Goal: Information Seeking & Learning: Learn about a topic

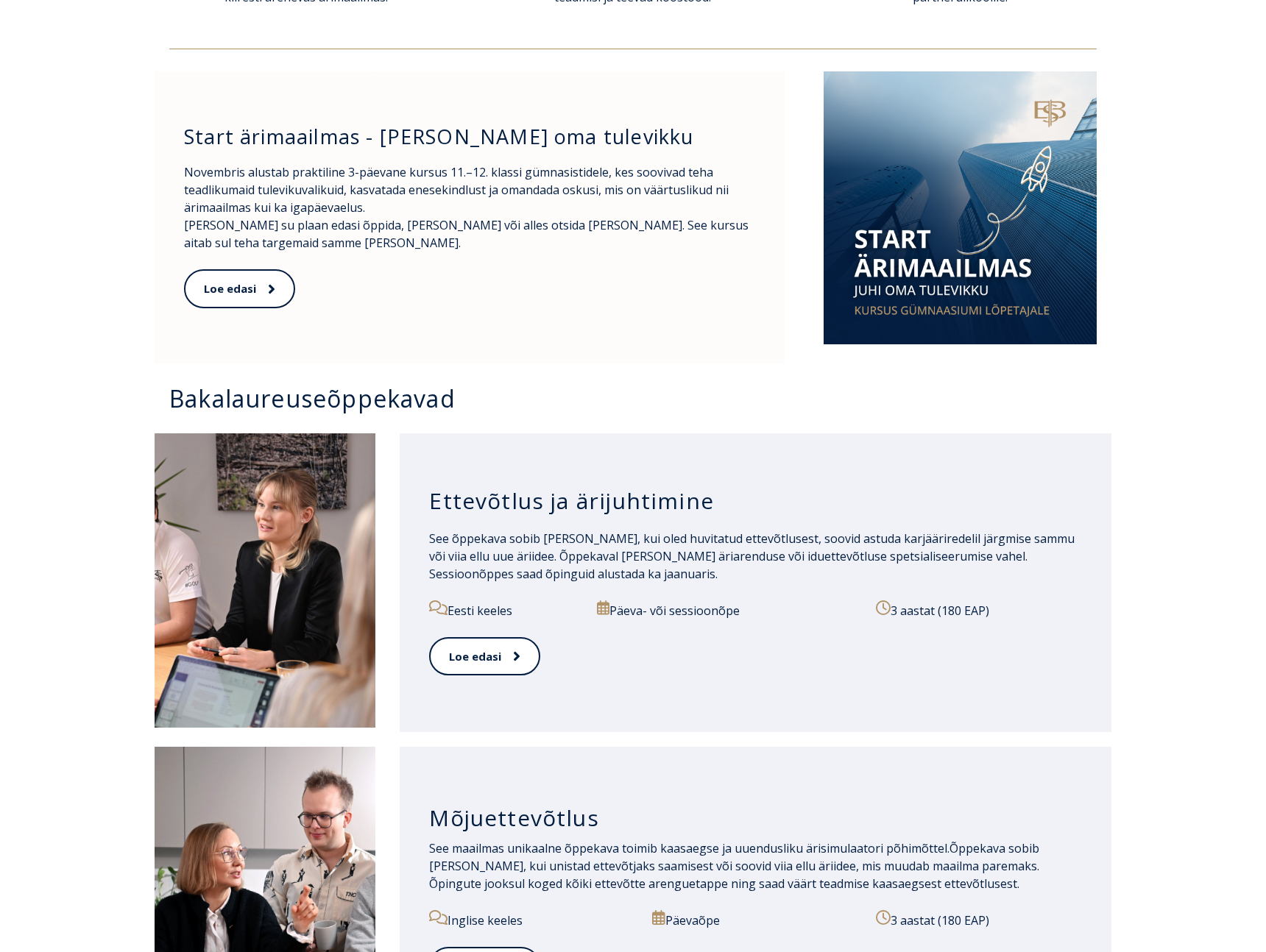
scroll to position [696, 0]
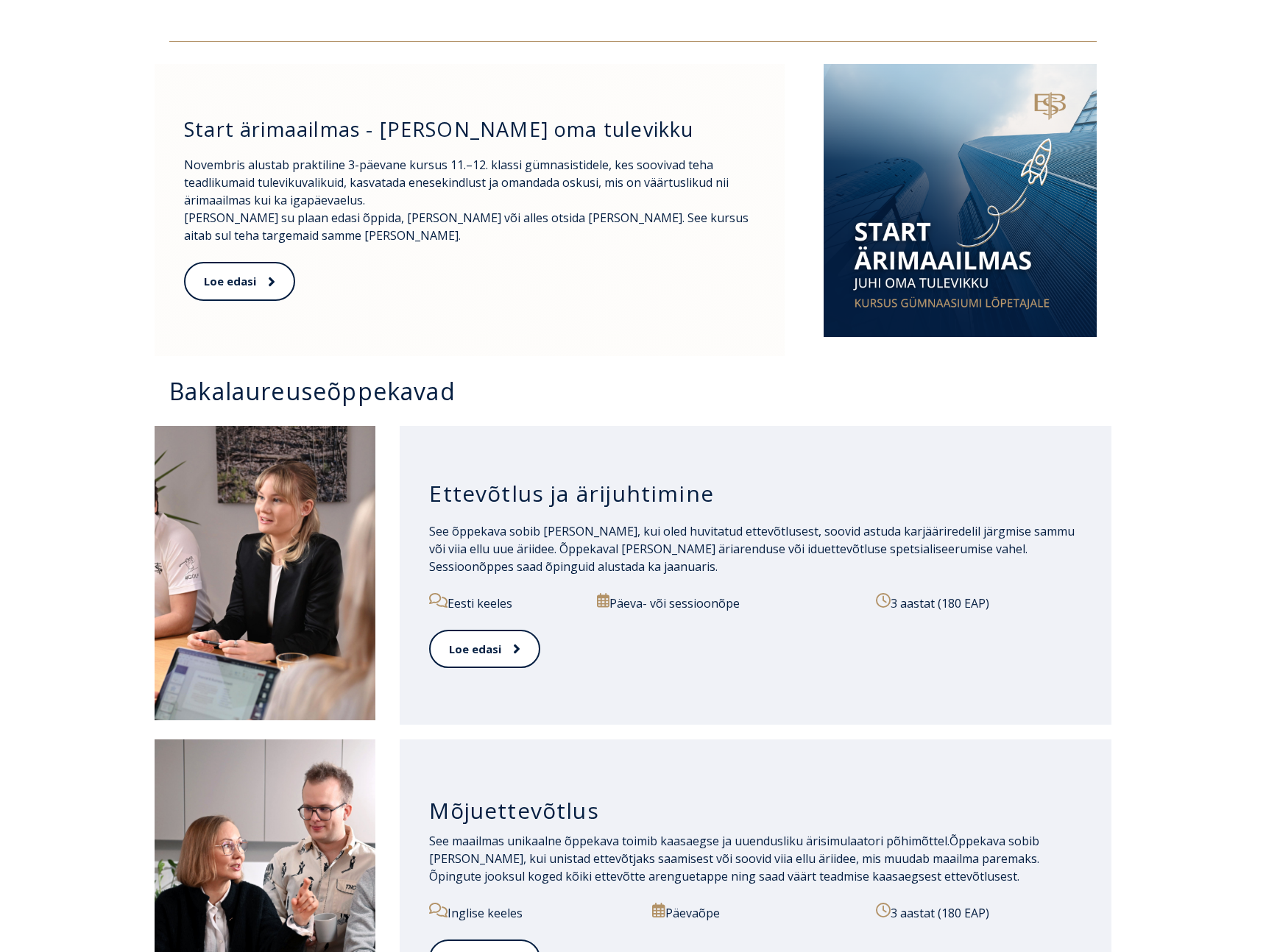
click at [543, 507] on h3 "Ettevõtlus ja ärijuhtimine" at bounding box center [755, 493] width 653 height 28
copy div "Ettevõtlus ja ärijuhtimine"
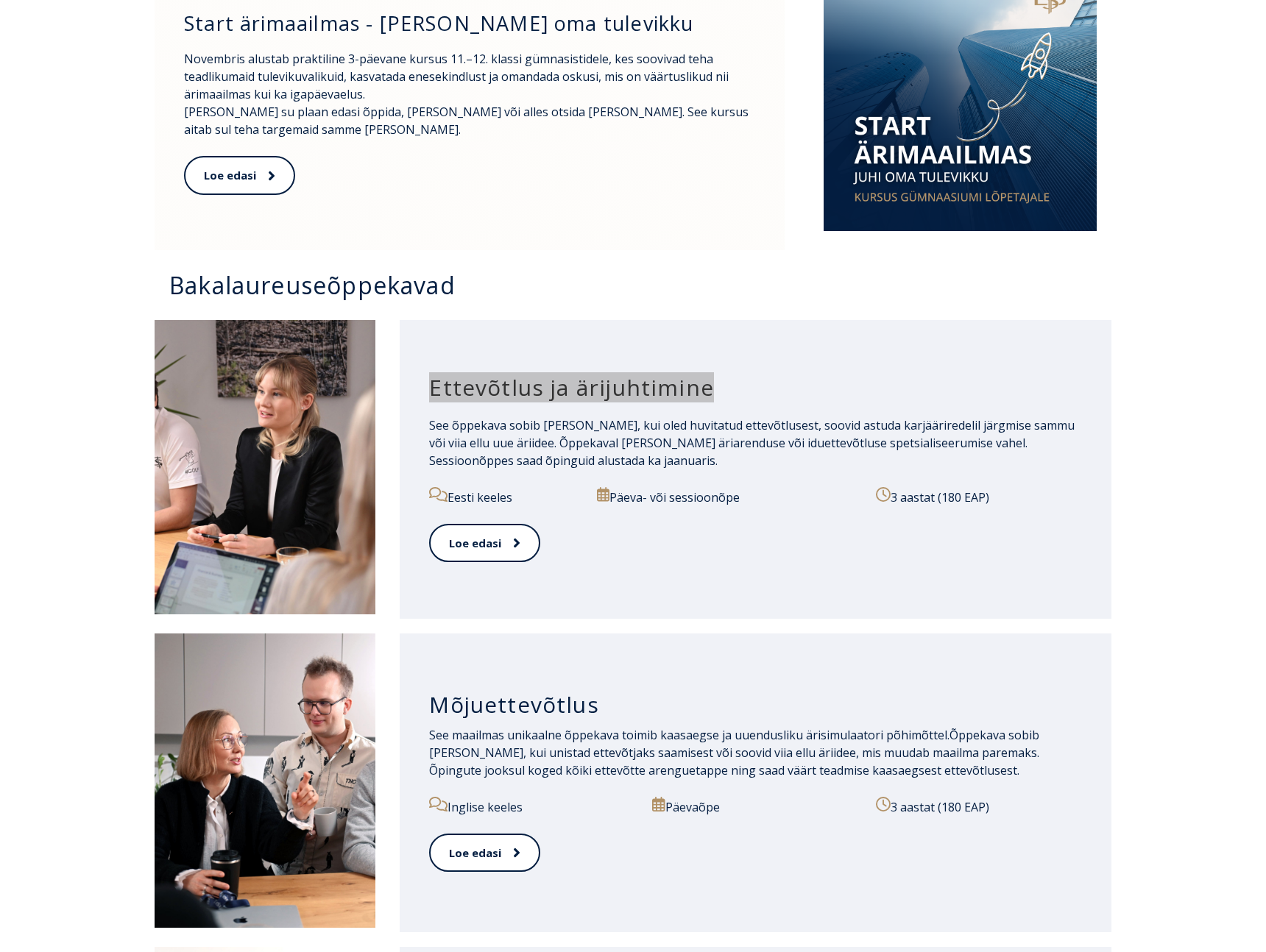
scroll to position [815, 0]
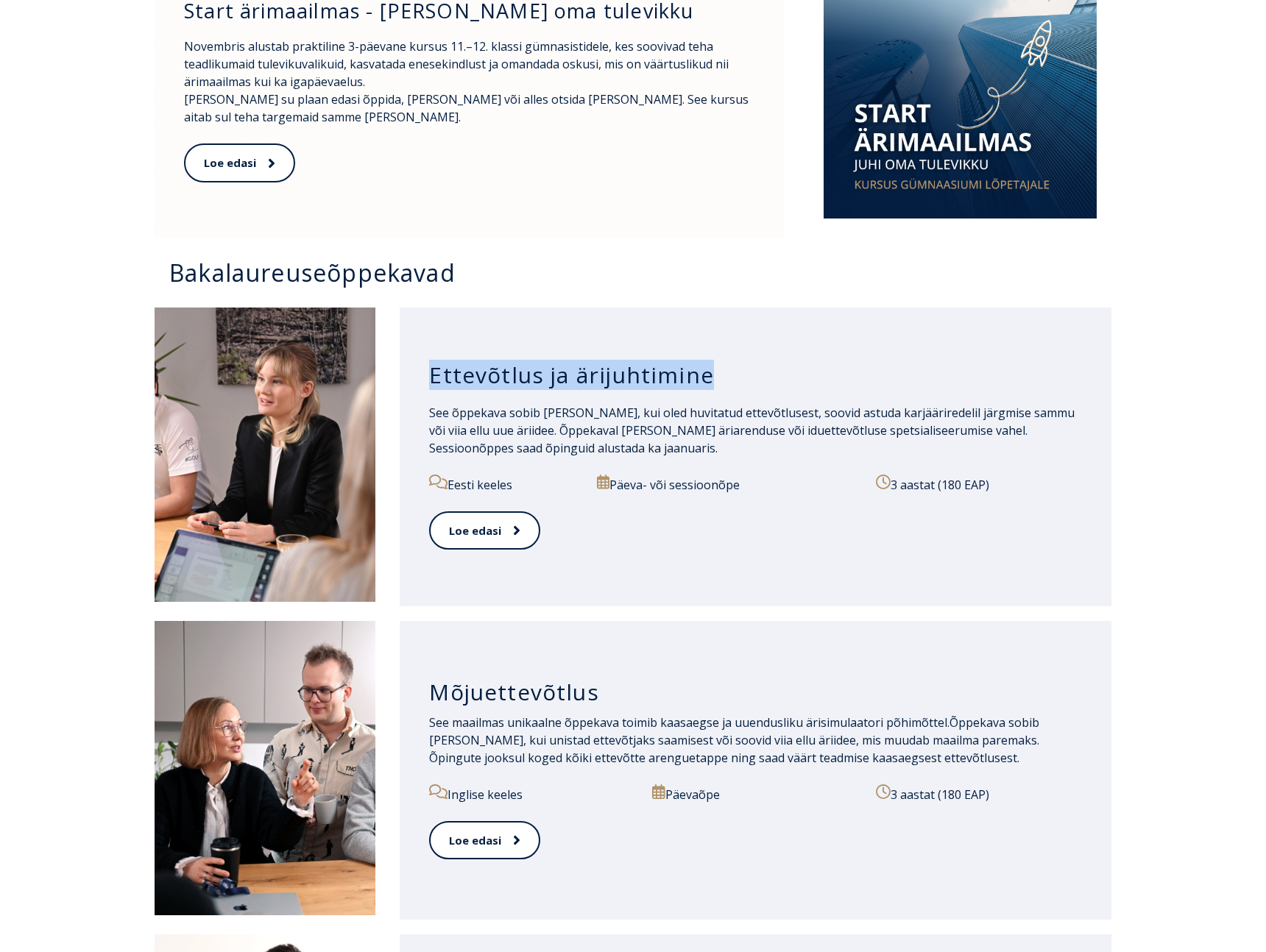
click at [499, 686] on h3 "Mõjuettevõtlus" at bounding box center [755, 692] width 653 height 28
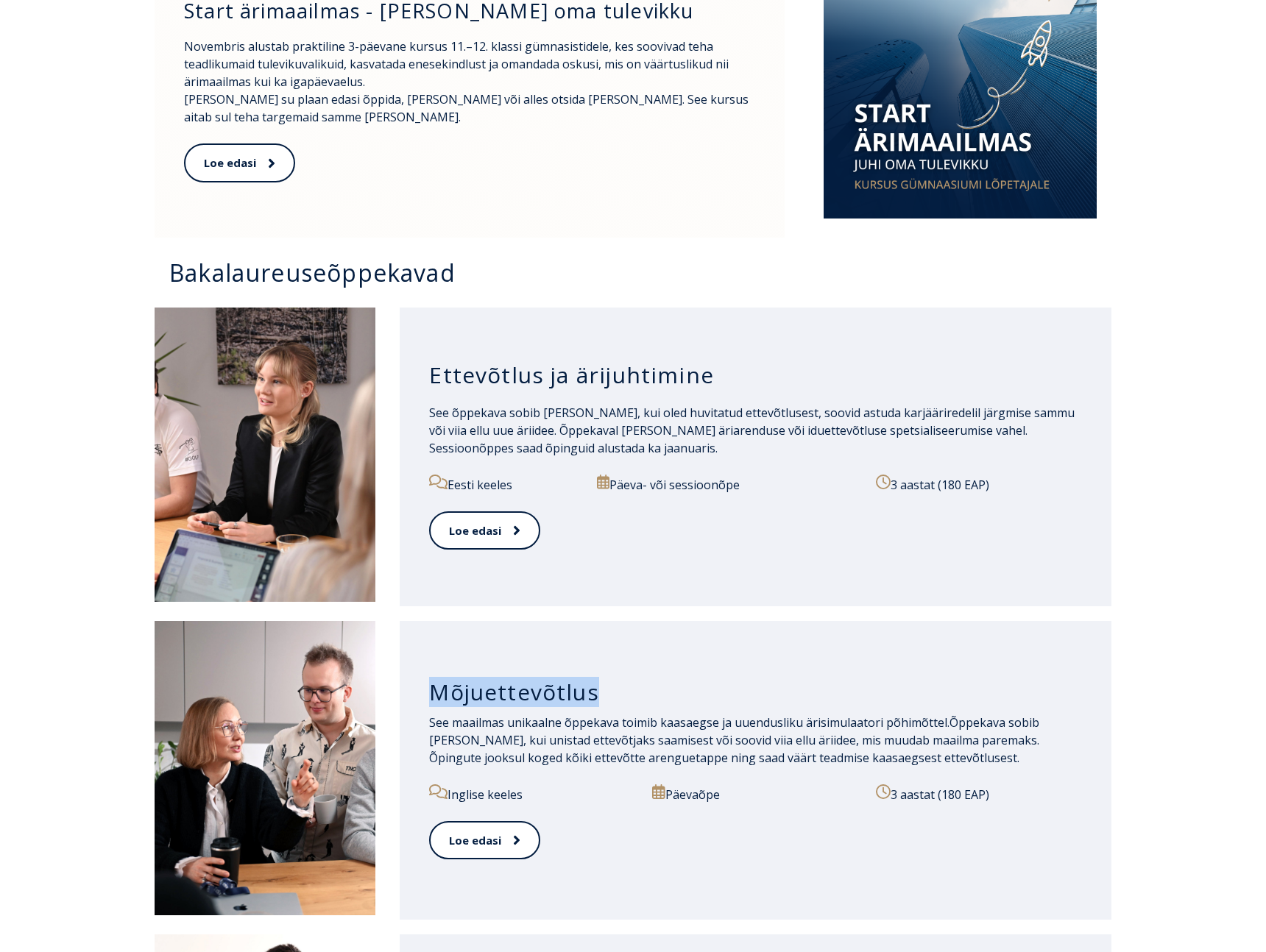
click at [499, 686] on h3 "Mõjuettevõtlus" at bounding box center [755, 692] width 653 height 28
copy div "Mõjuettevõtlus"
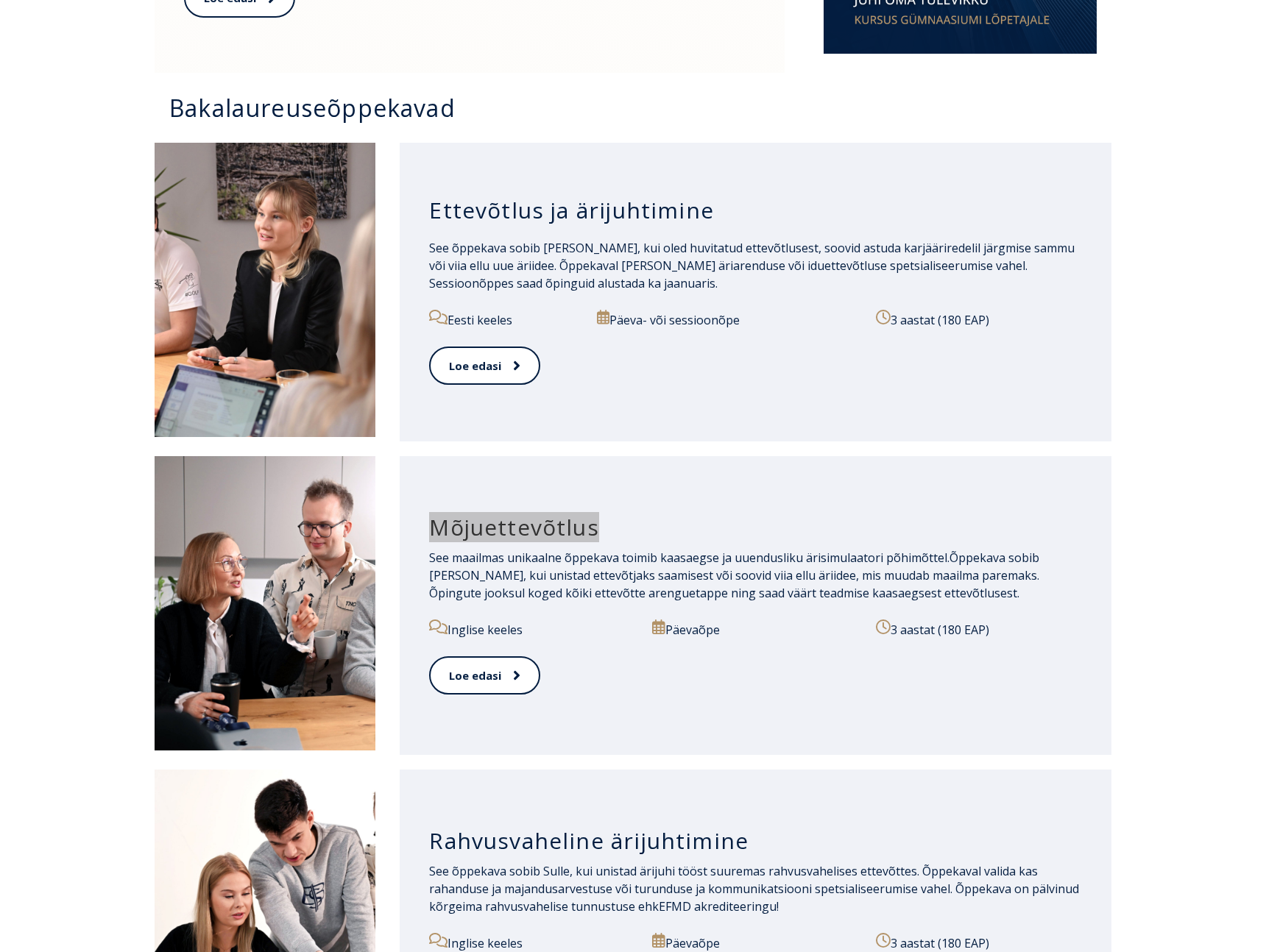
scroll to position [1004, 0]
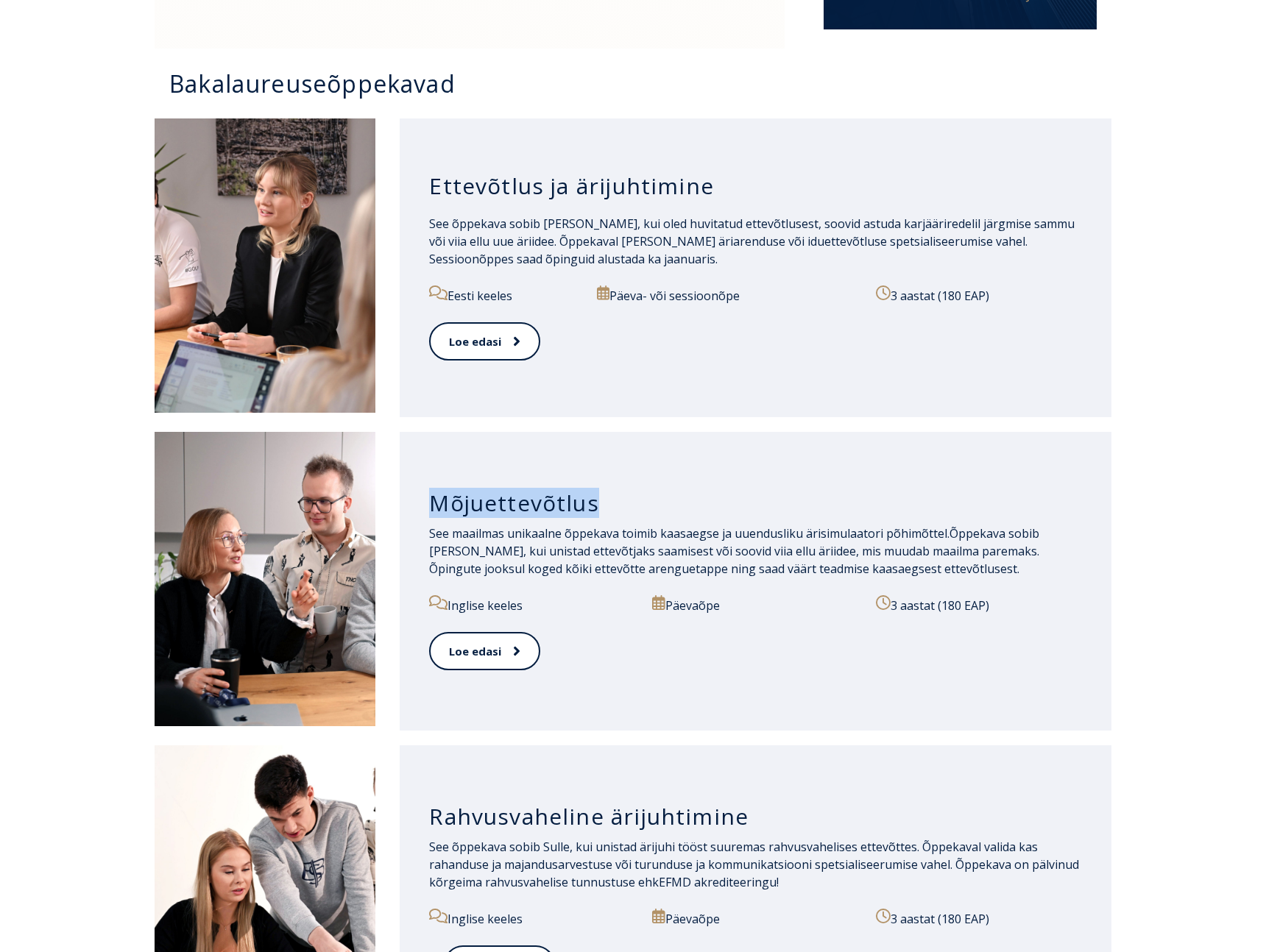
click at [481, 817] on h3 "Rahvusvaheline ärijuhtimine" at bounding box center [755, 817] width 653 height 28
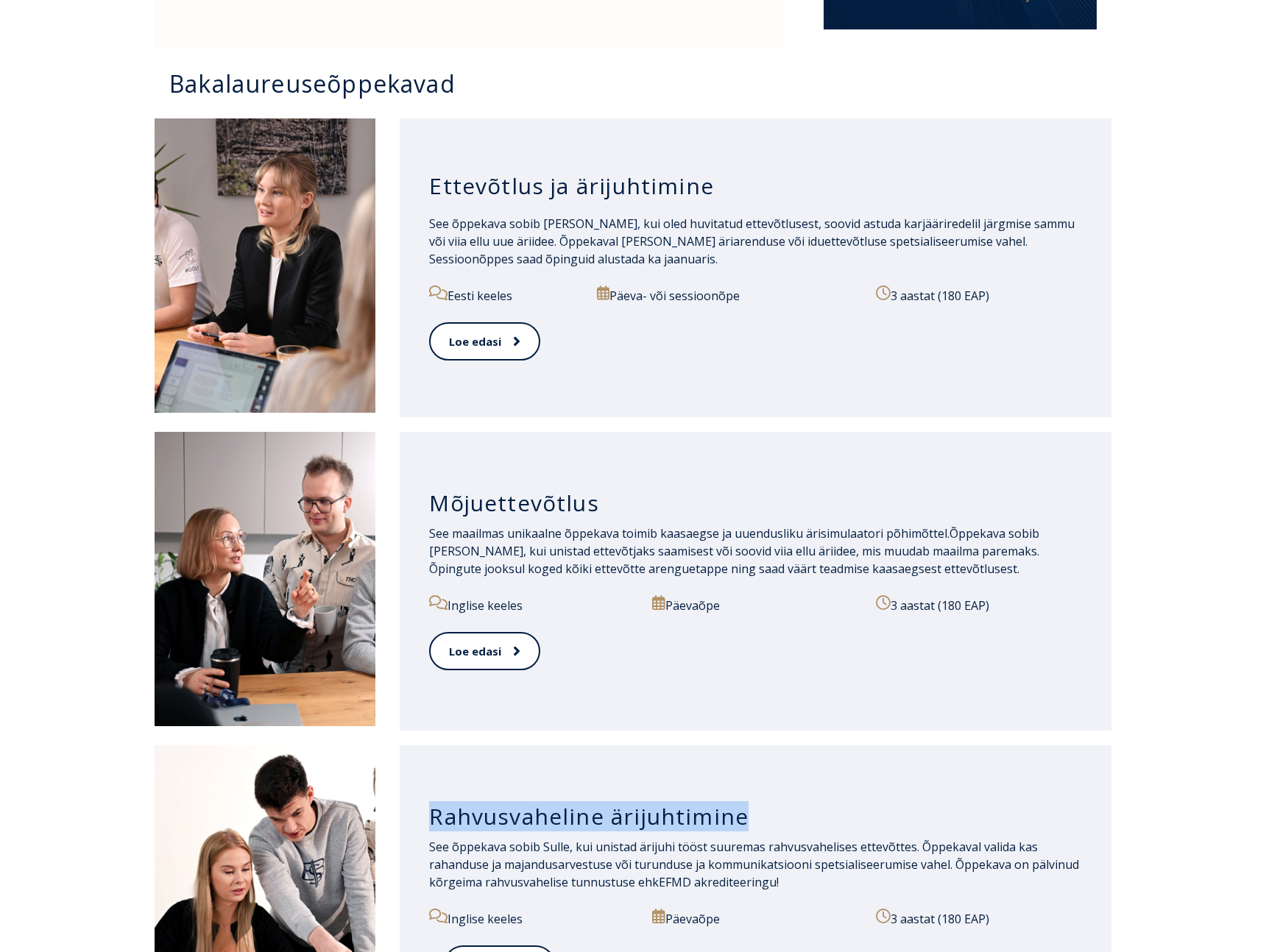
click at [480, 817] on h3 "Rahvusvaheline ärijuhtimine" at bounding box center [755, 817] width 653 height 28
copy div "Rahvusvaheline ärijuhtimine"
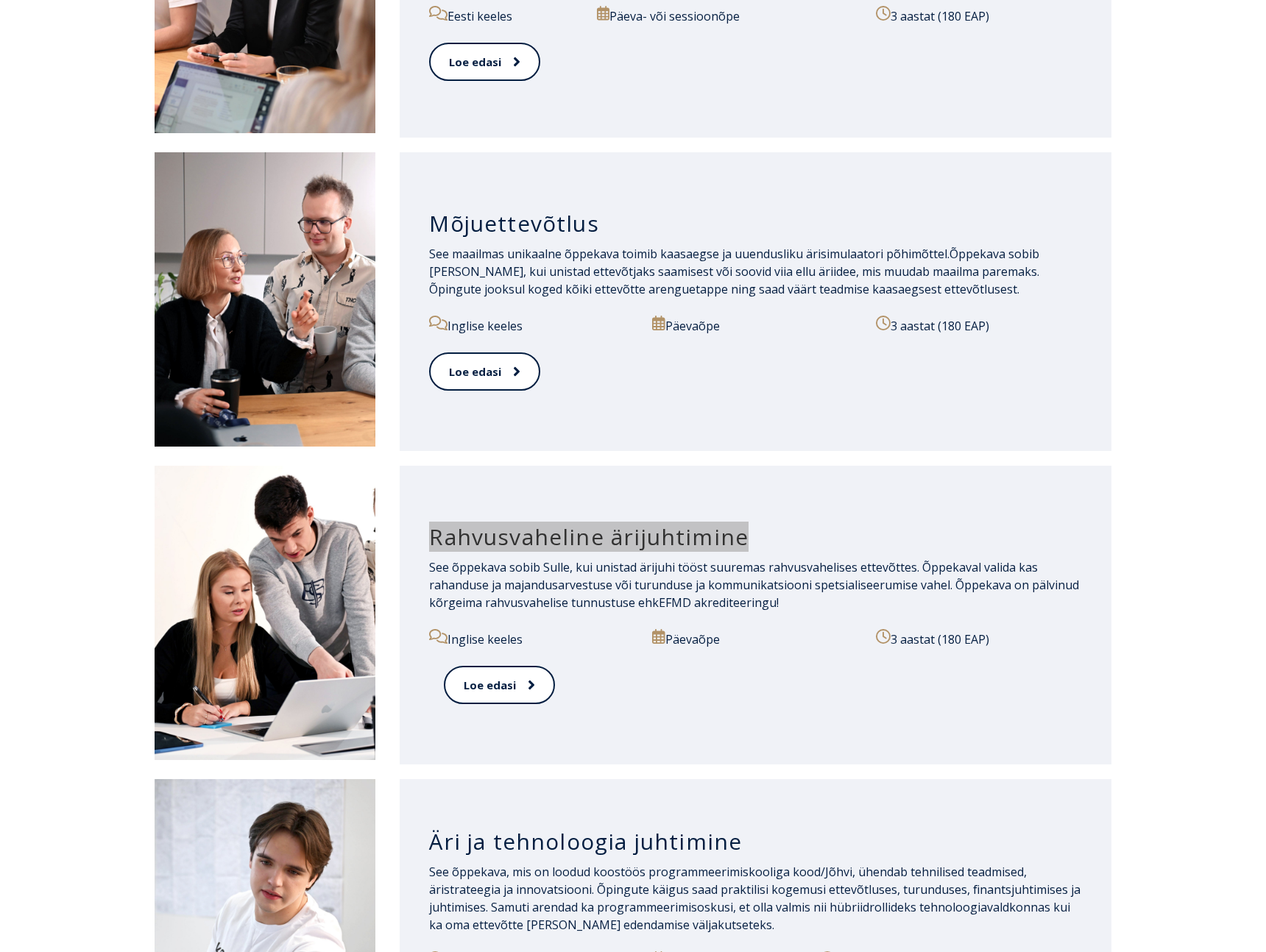
scroll to position [1285, 0]
click at [515, 847] on h3 "Äri ja tehnoloogia juhtimine" at bounding box center [755, 840] width 653 height 28
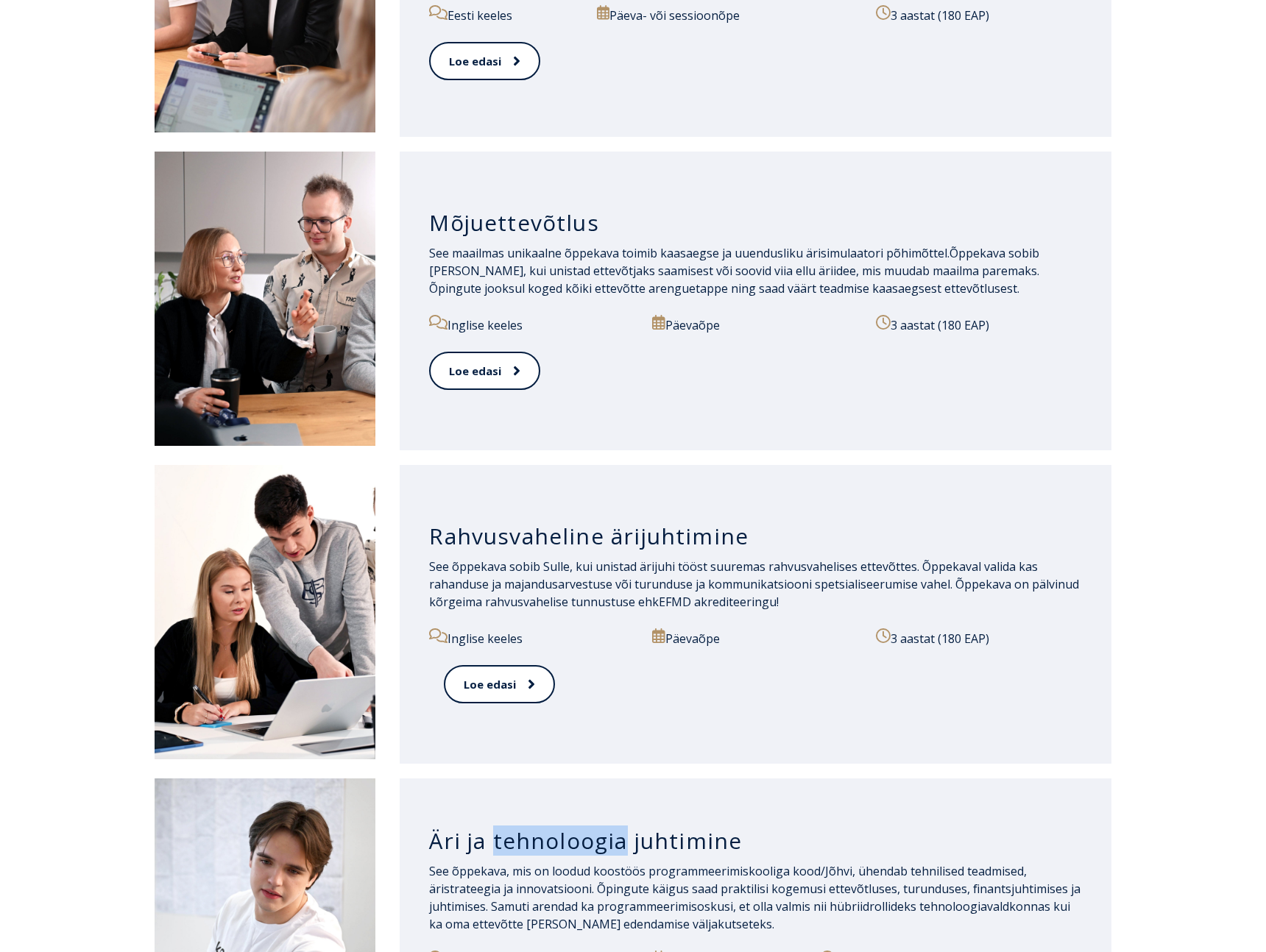
click at [515, 847] on h3 "Äri ja tehnoloogia juhtimine" at bounding box center [755, 840] width 653 height 28
copy div "Äri ja tehnoloogia juhtimine"
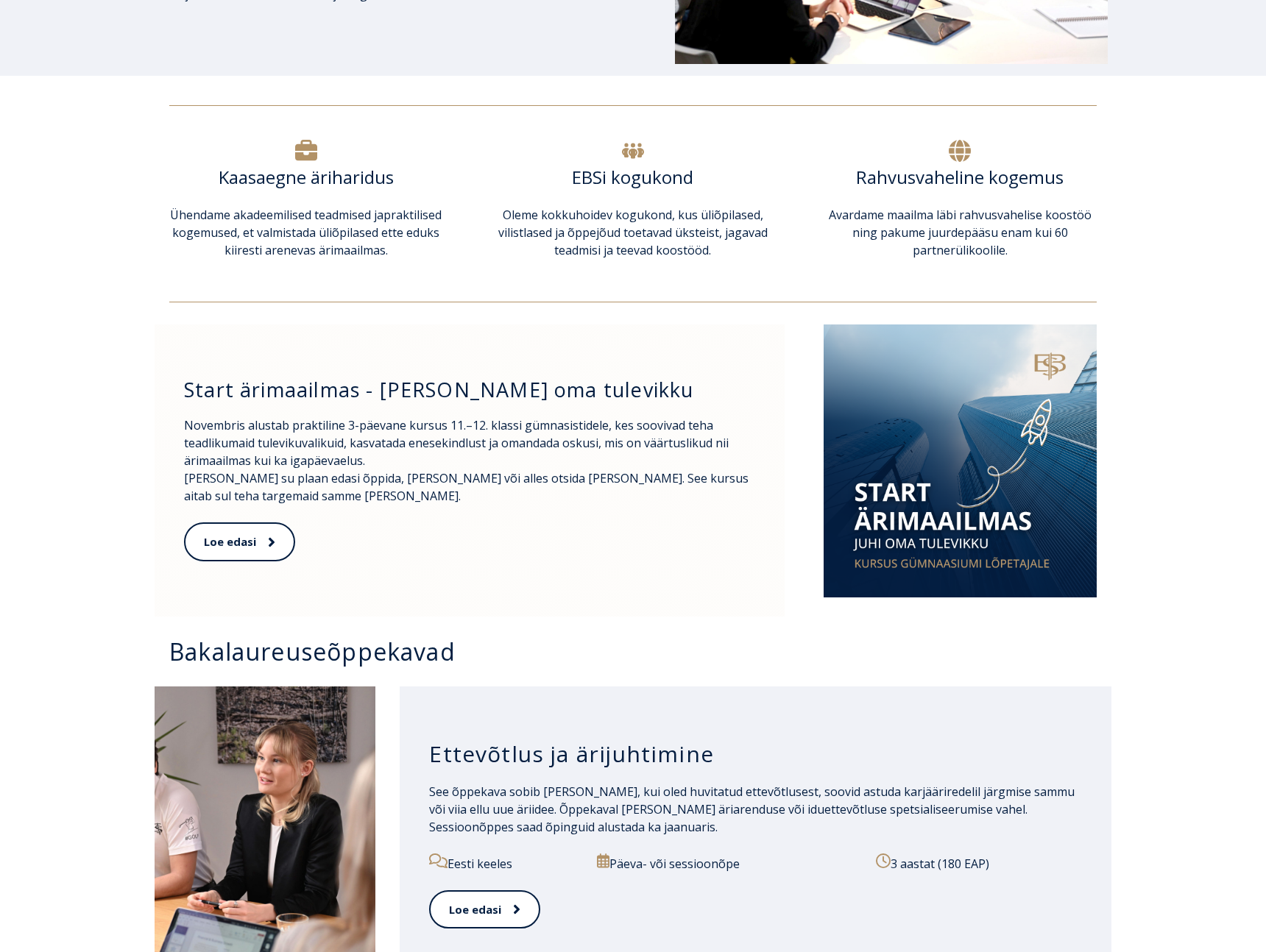
scroll to position [0, 0]
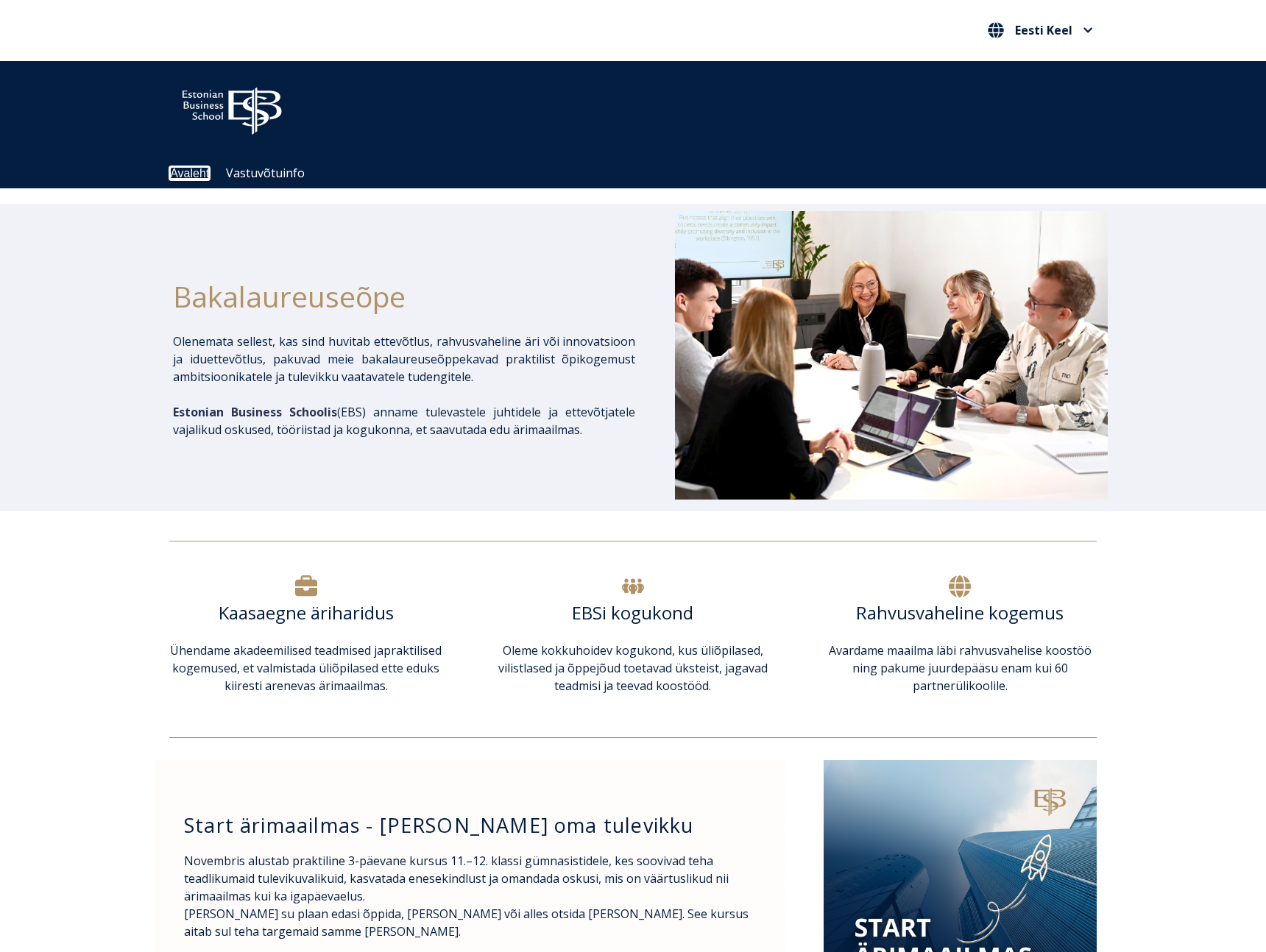
click at [187, 168] on link "Avaleht" at bounding box center [190, 173] width 39 height 13
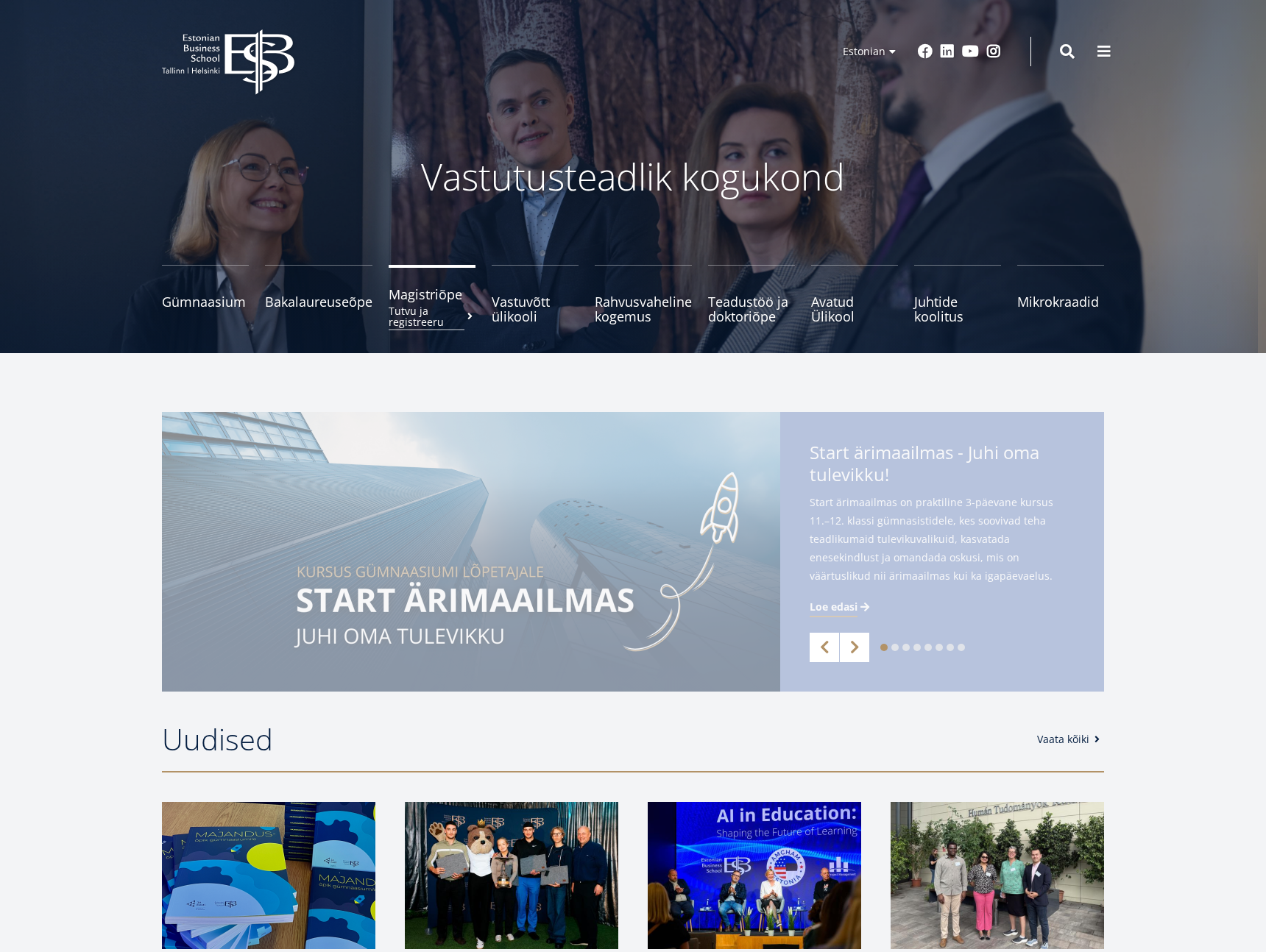
click at [421, 306] on small "Tutvu ja registreeru" at bounding box center [433, 316] width 87 height 22
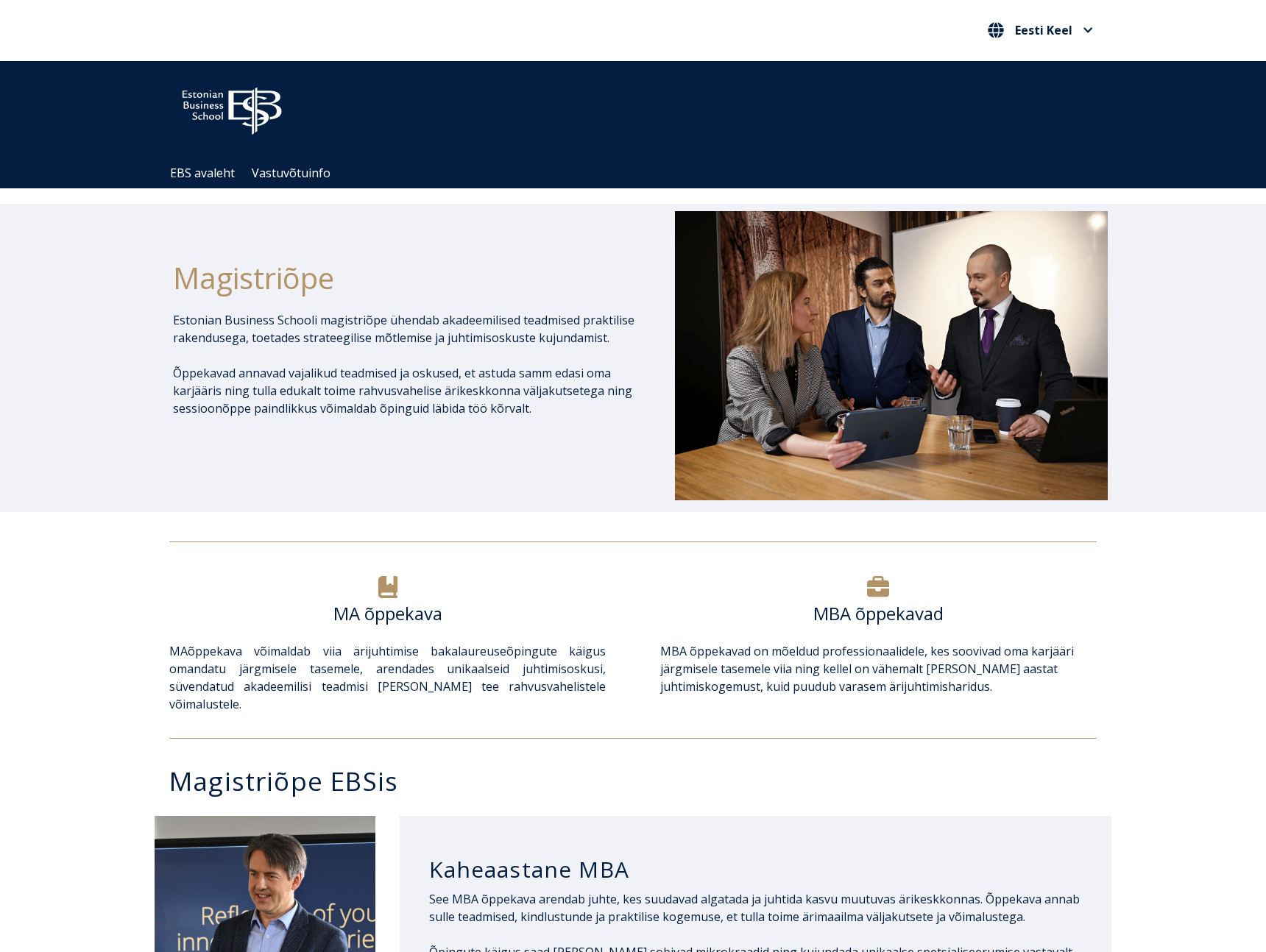
scroll to position [89, 0]
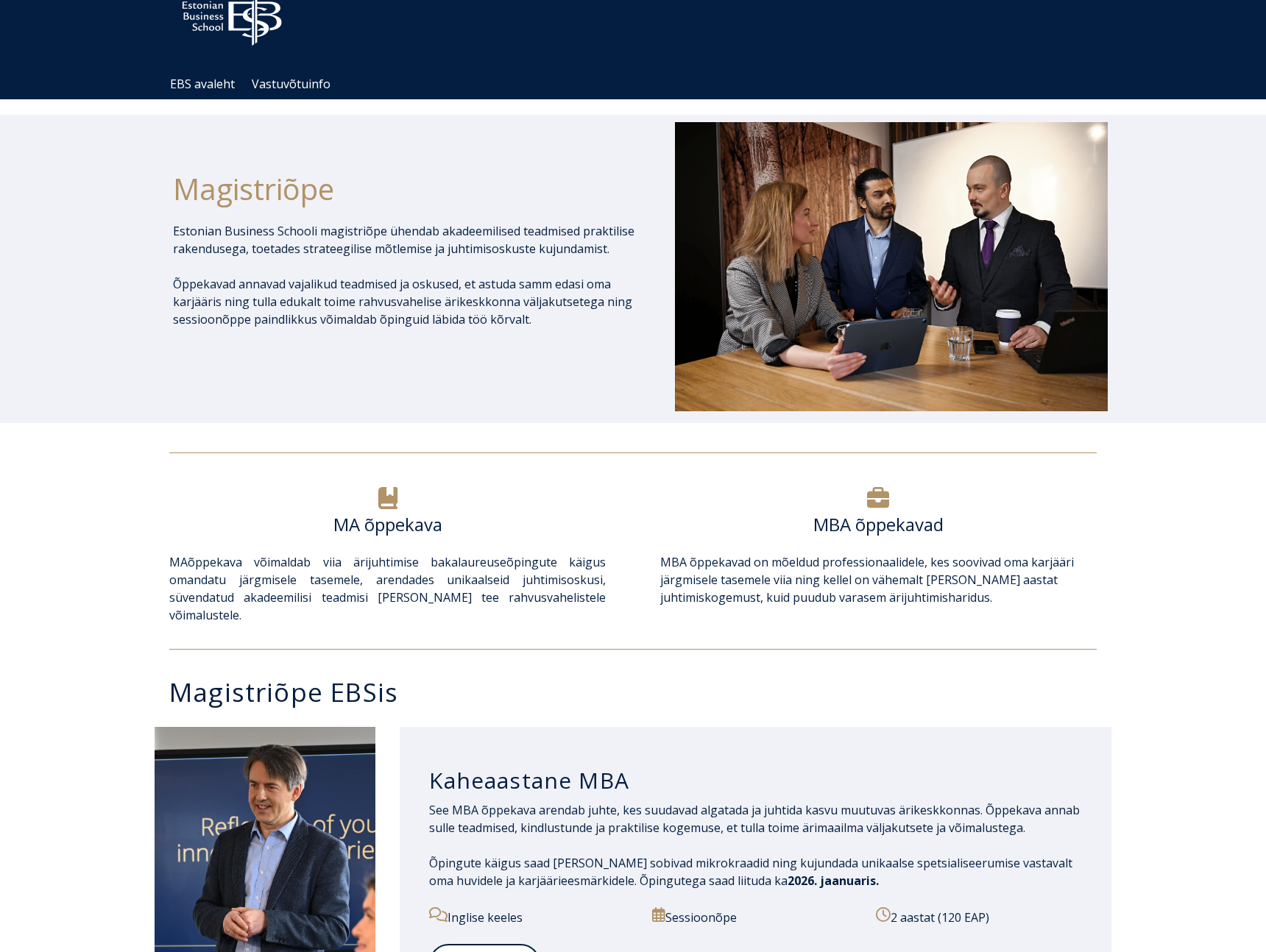
click at [255, 185] on h1 "Magistriõpe" at bounding box center [404, 189] width 463 height 37
copy h1 "Magistriõpe"
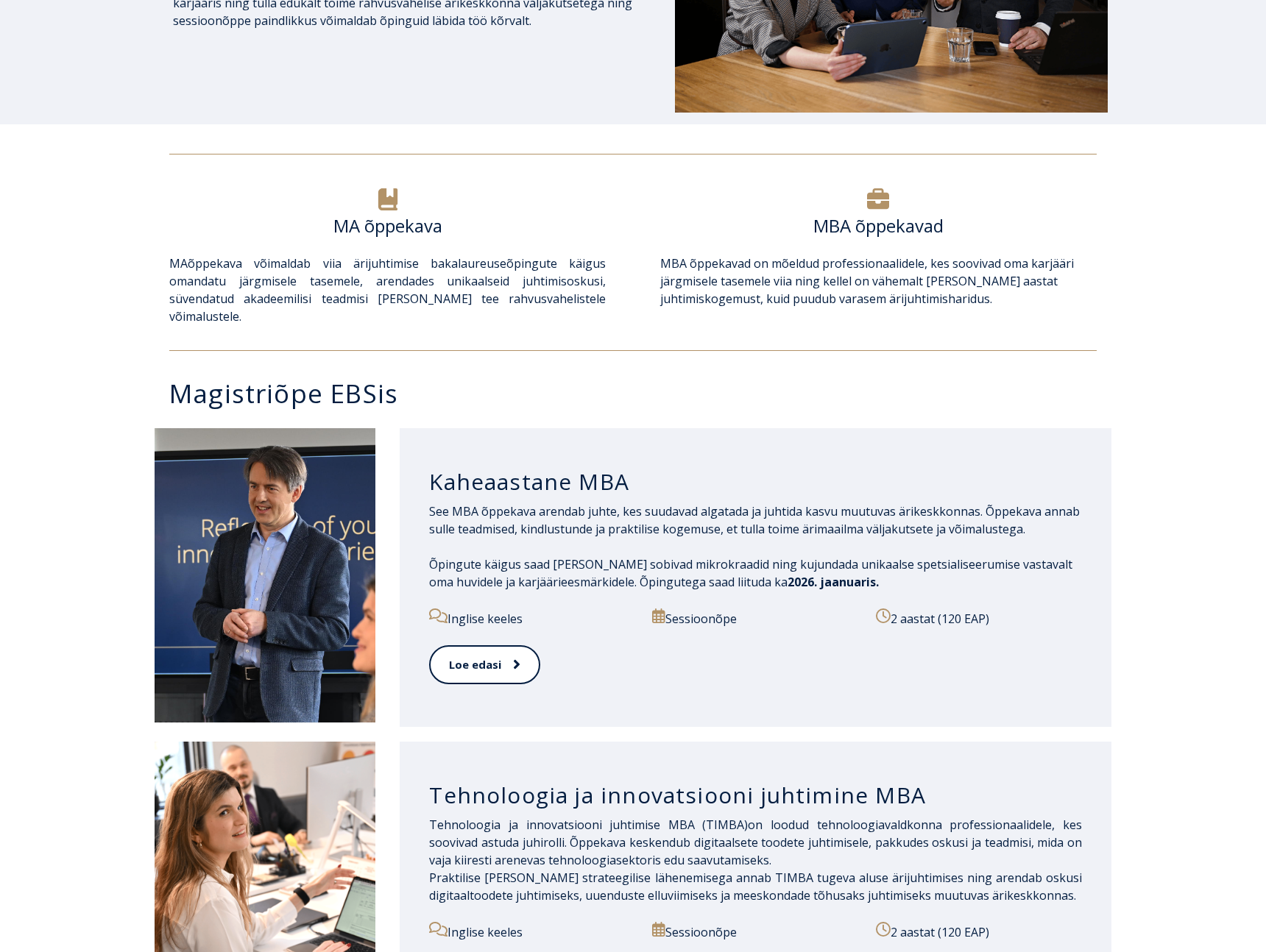
scroll to position [393, 0]
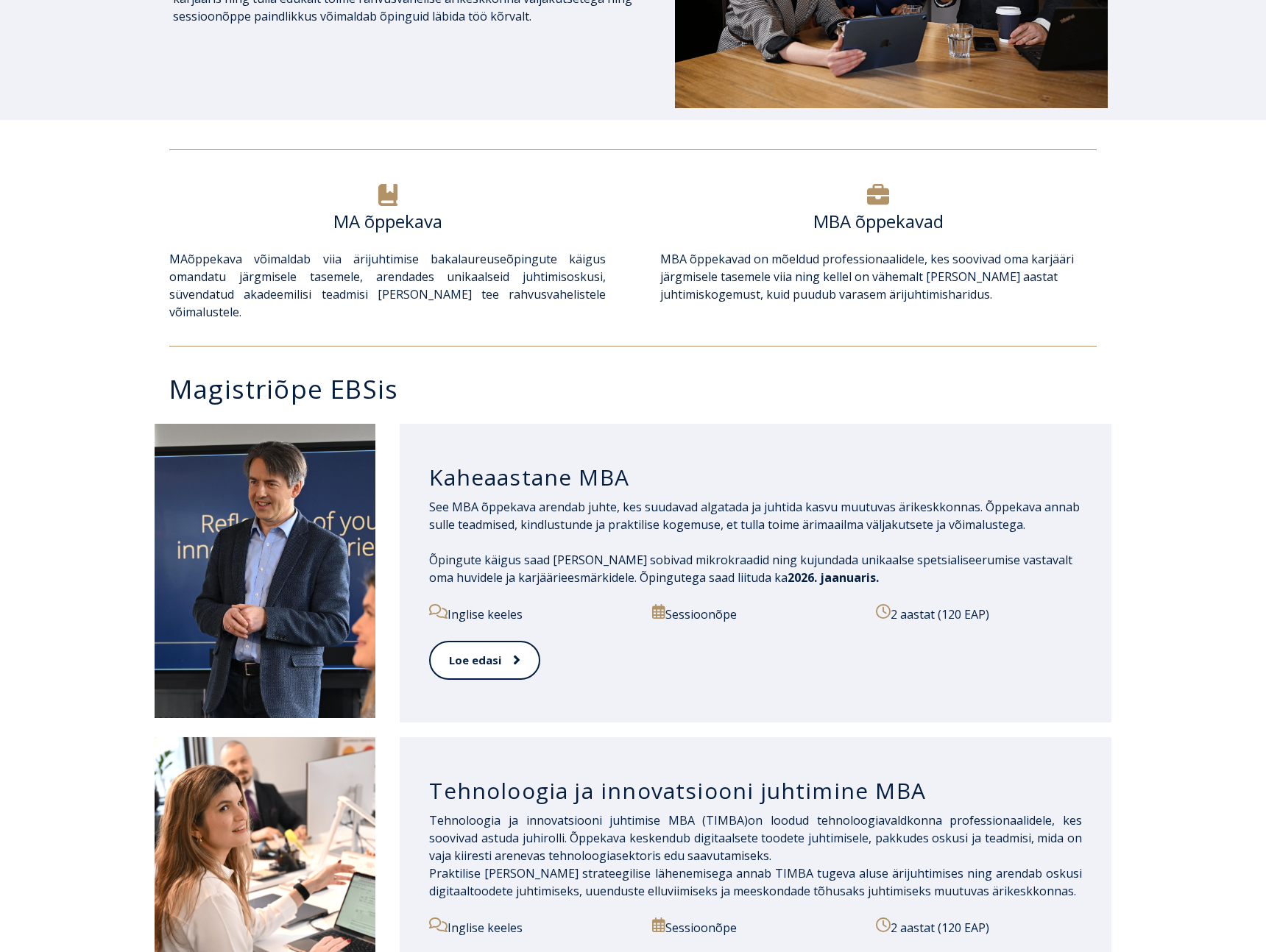
click at [485, 463] on h3 "Kaheaastane MBA" at bounding box center [755, 477] width 653 height 28
copy div "Kaheaastane MBA"
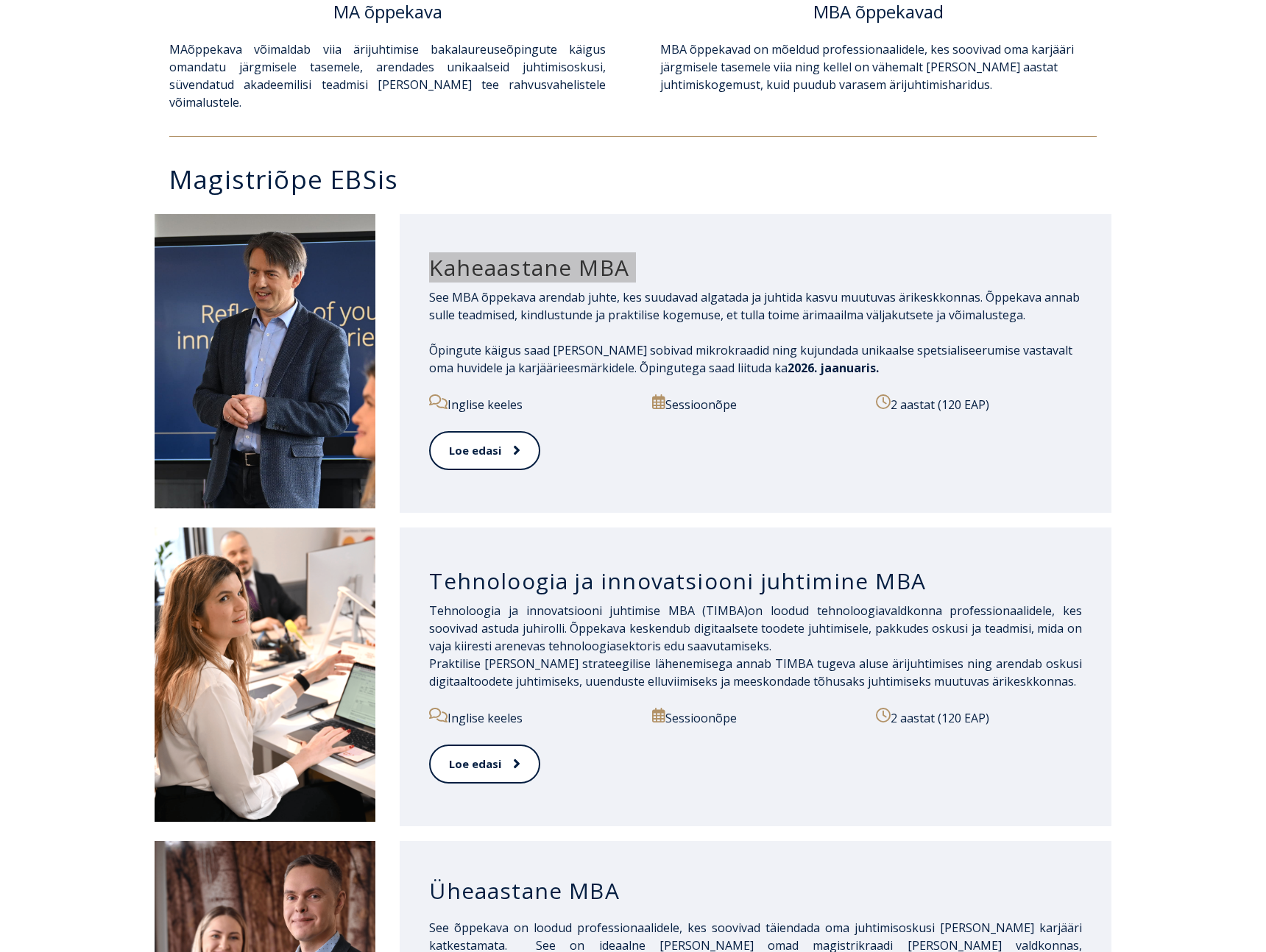
scroll to position [613, 0]
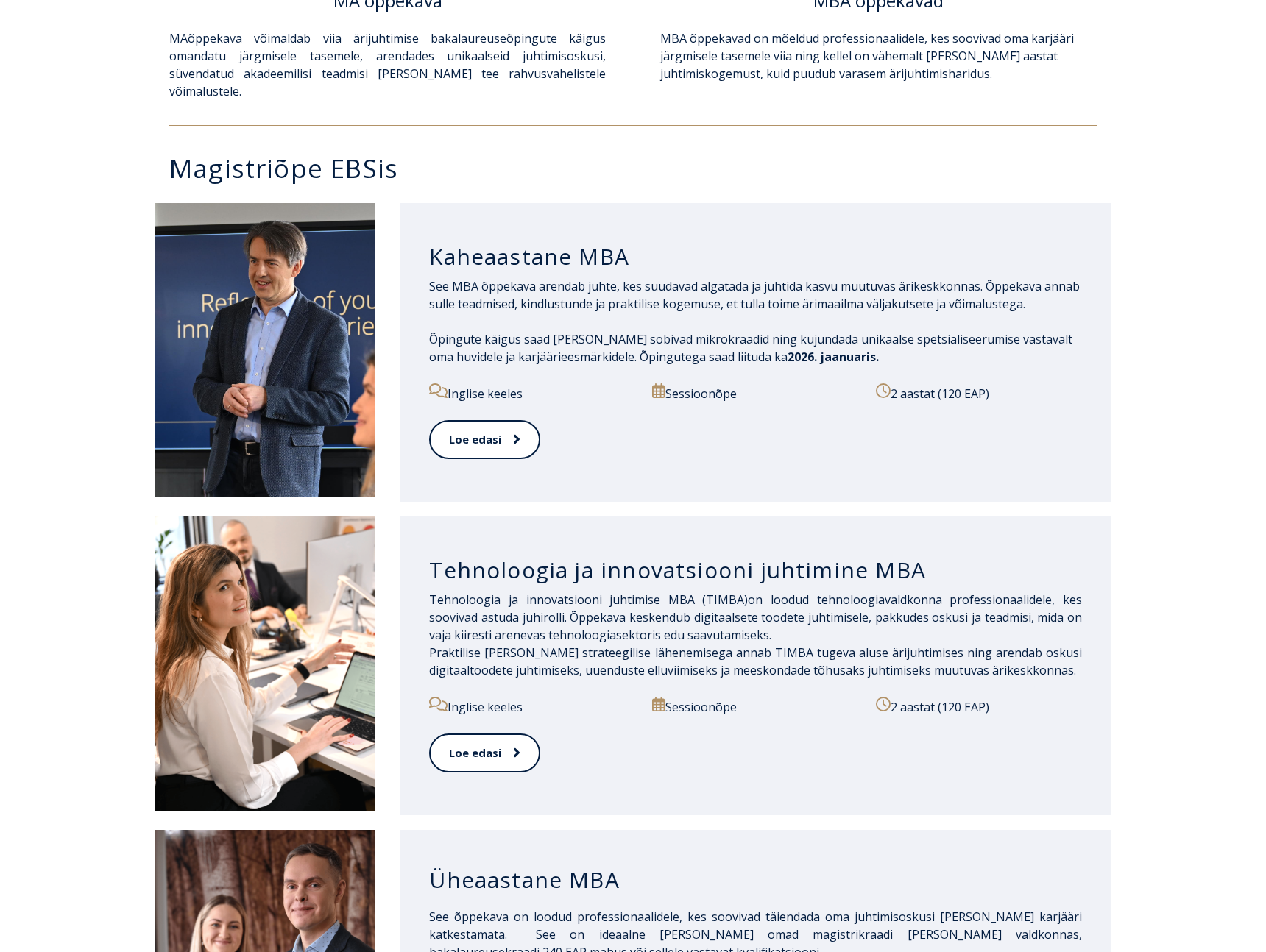
click at [493, 557] on h3 "Tehnoloogia ja innovatsiooni juhtimine MBA" at bounding box center [755, 570] width 653 height 28
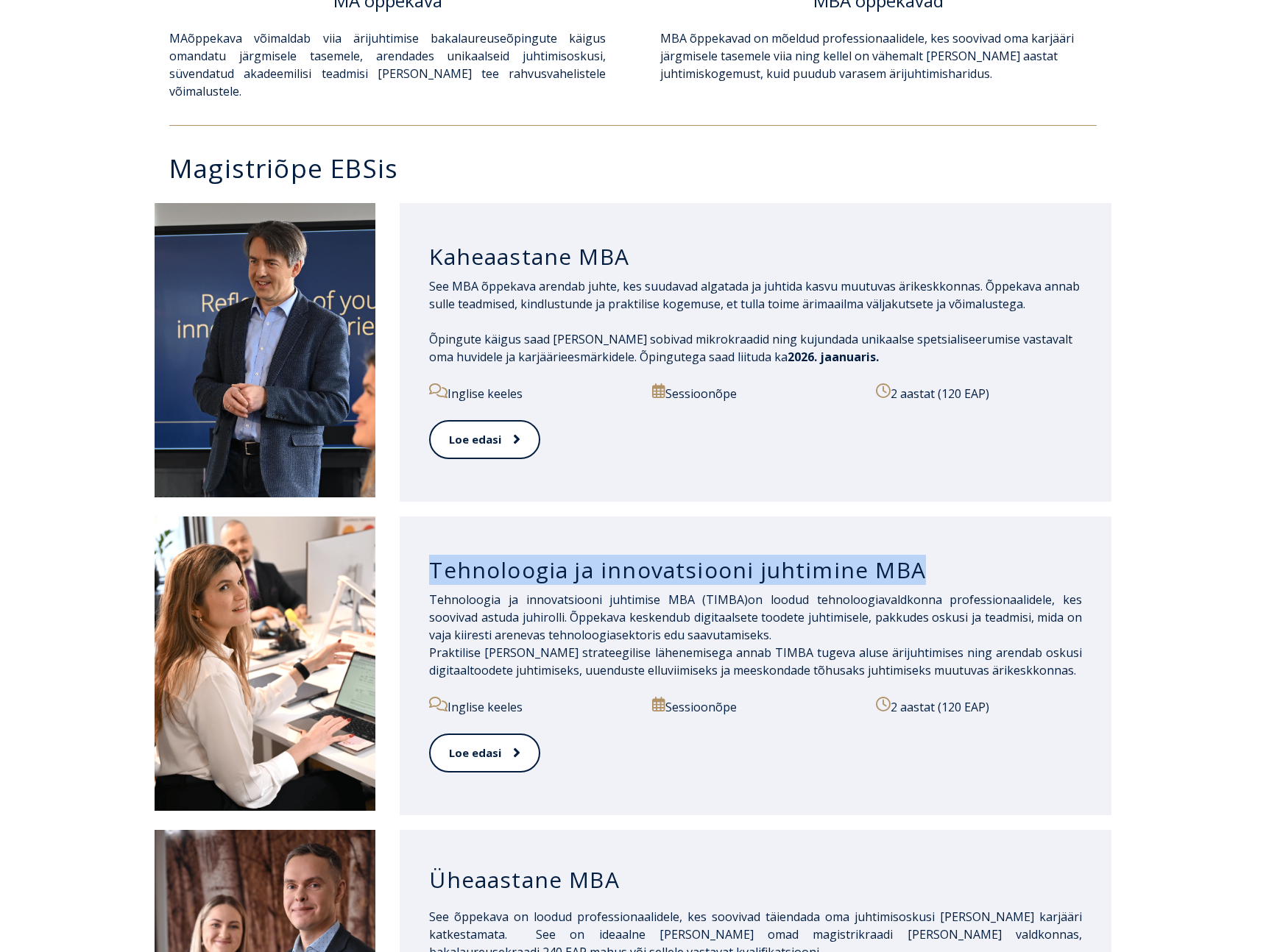
click at [493, 557] on h3 "Tehnoloogia ja innovatsiooni juhtimine MBA" at bounding box center [755, 570] width 653 height 28
copy div "Tehnoloogia ja innovatsiooni juhtimine MBA"
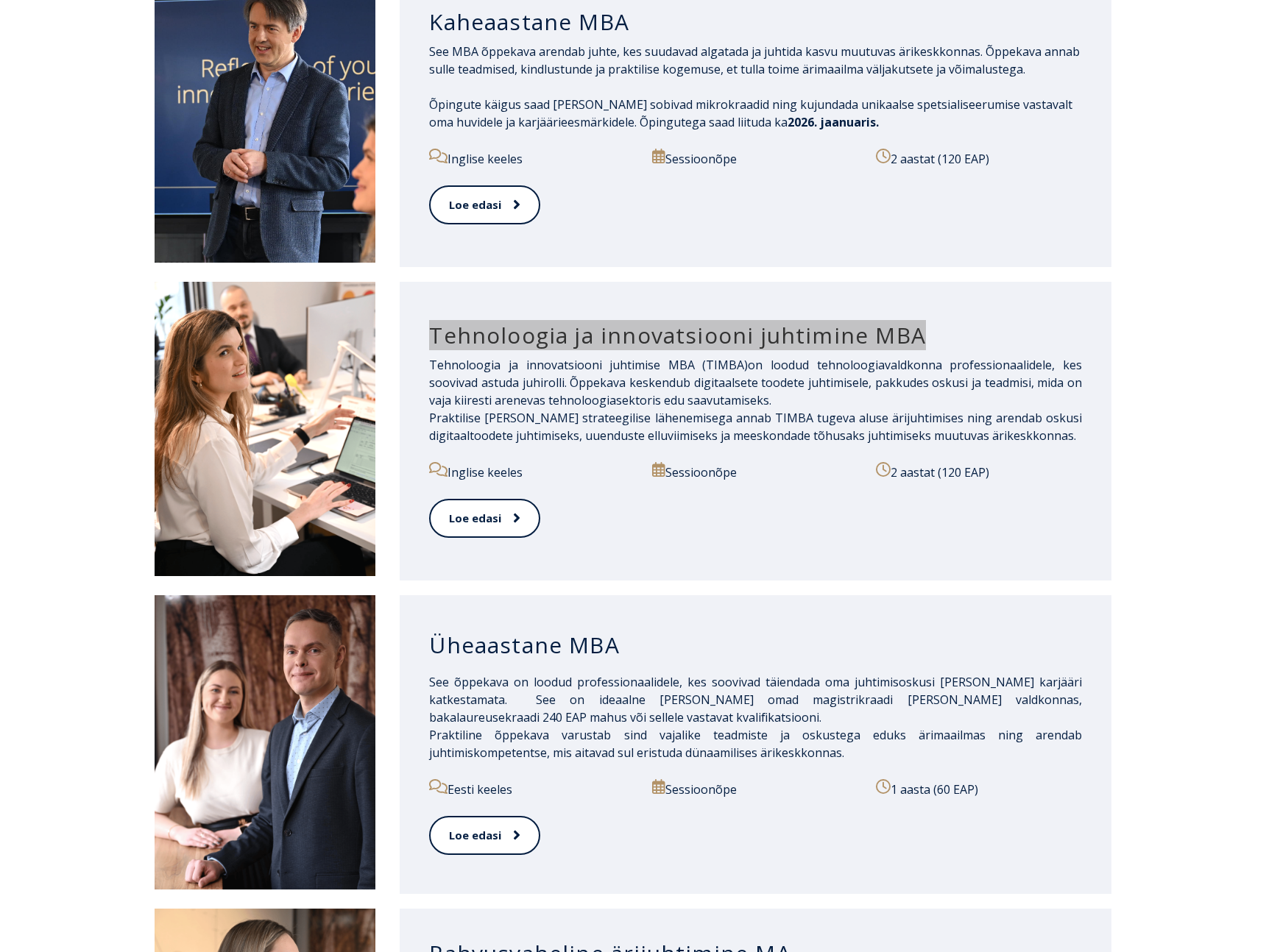
scroll to position [886, 0]
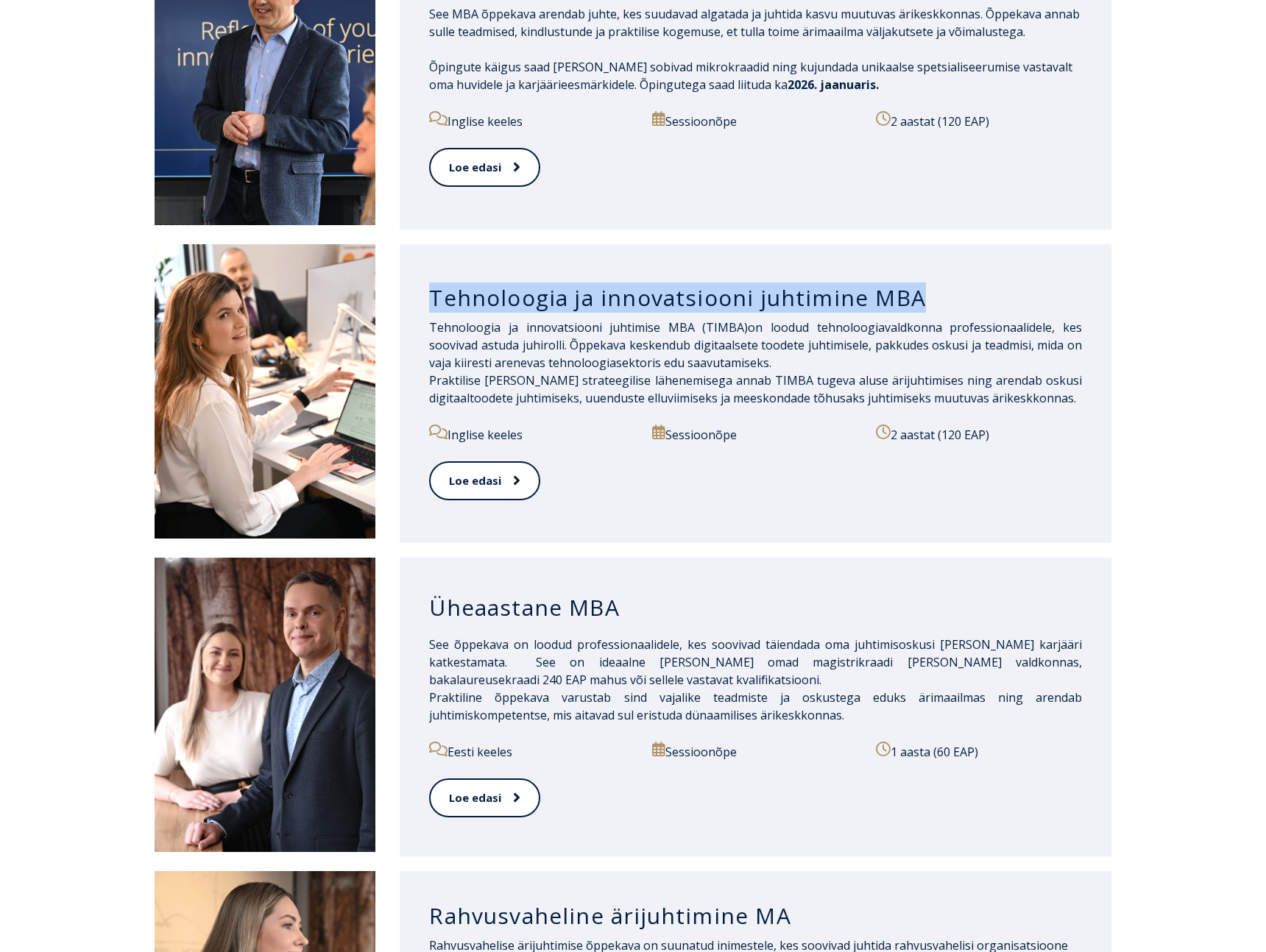
click at [514, 594] on h3 "Üheaastane MBA" at bounding box center [755, 607] width 653 height 28
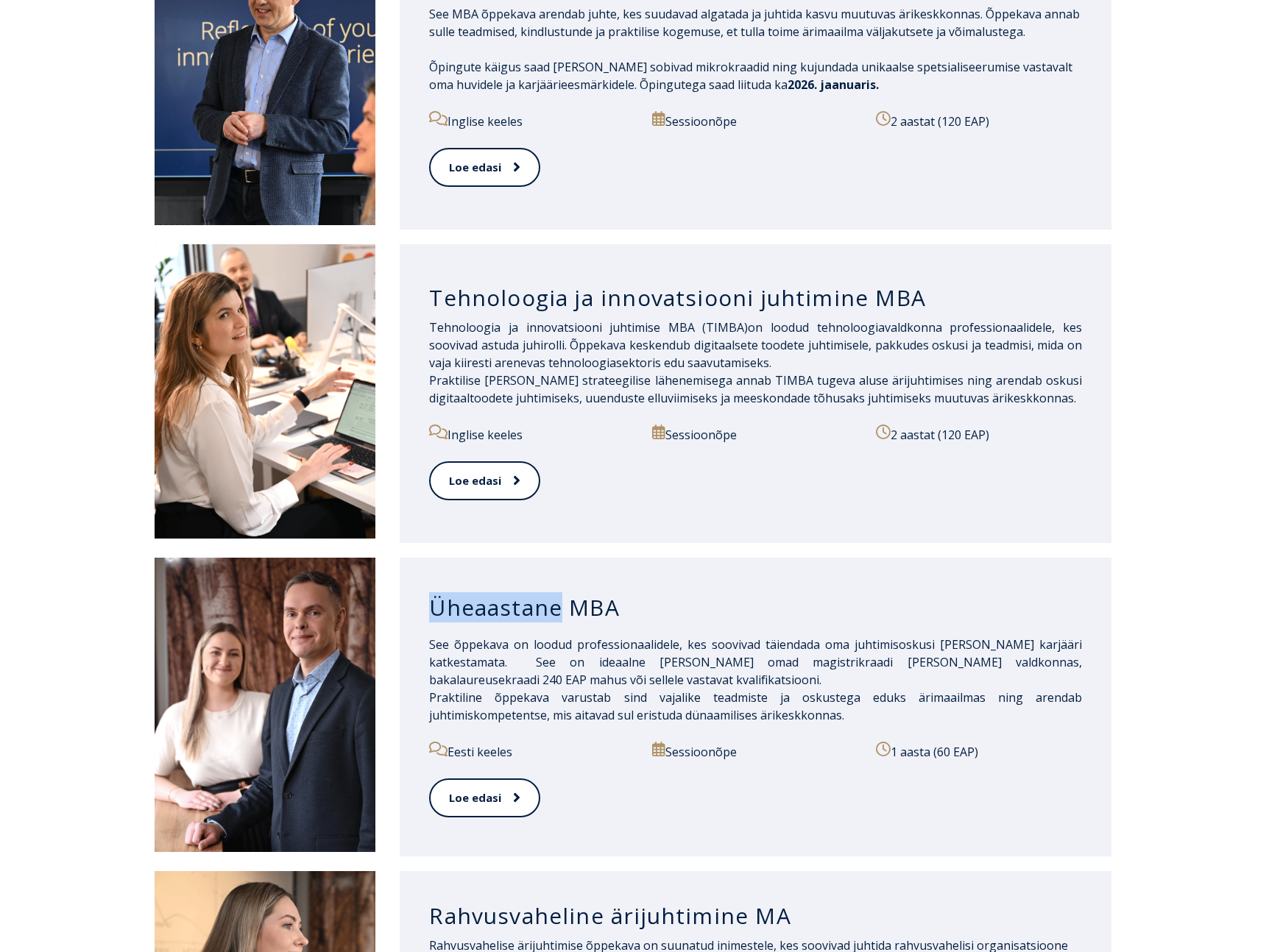
click at [514, 594] on h3 "Üheaastane MBA" at bounding box center [755, 607] width 653 height 28
copy div "Üheaastane MBA"
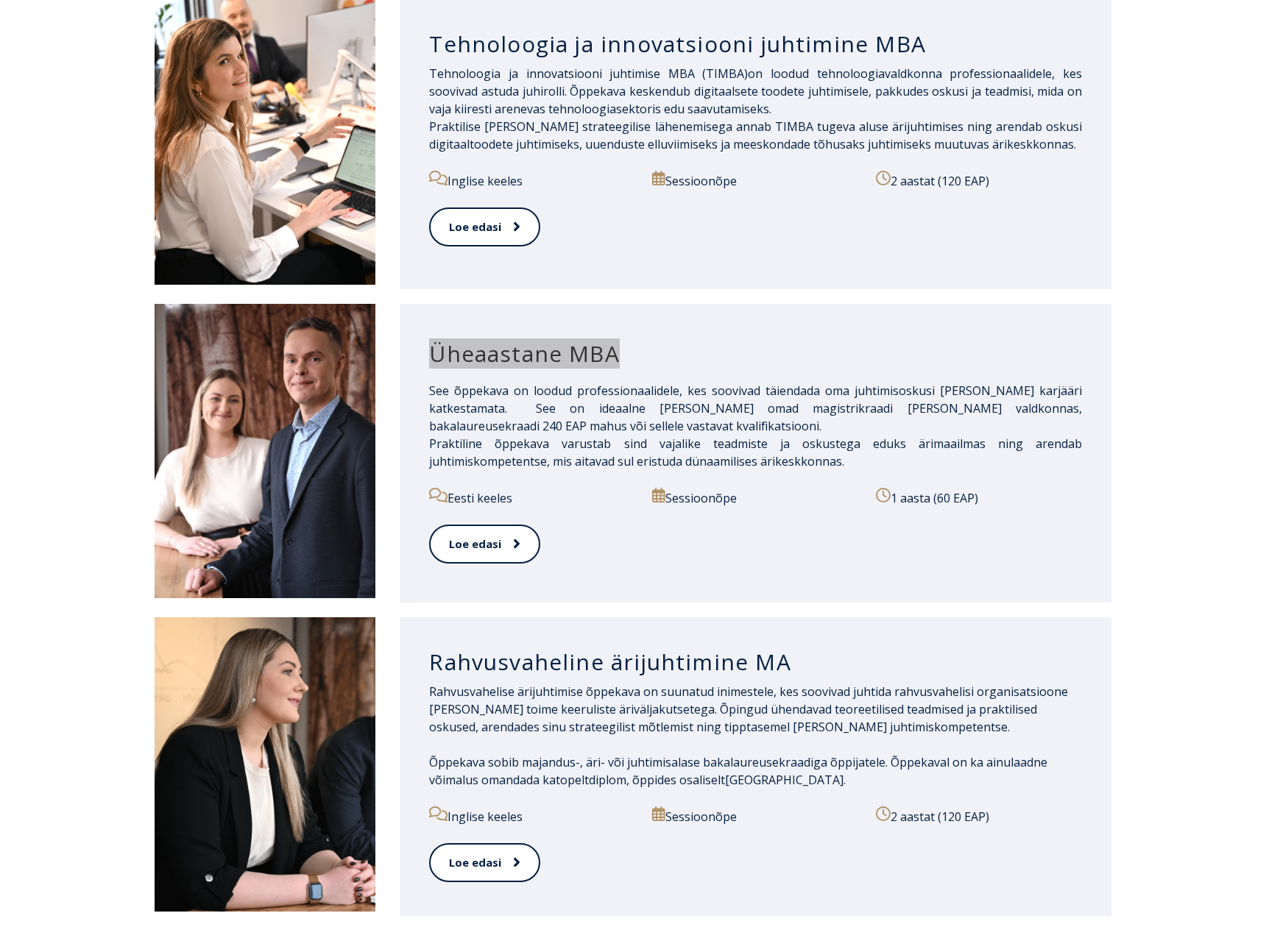
scroll to position [1140, 0]
click at [602, 647] on h3 "Rahvusvaheline ärijuhtimine MA" at bounding box center [755, 661] width 653 height 28
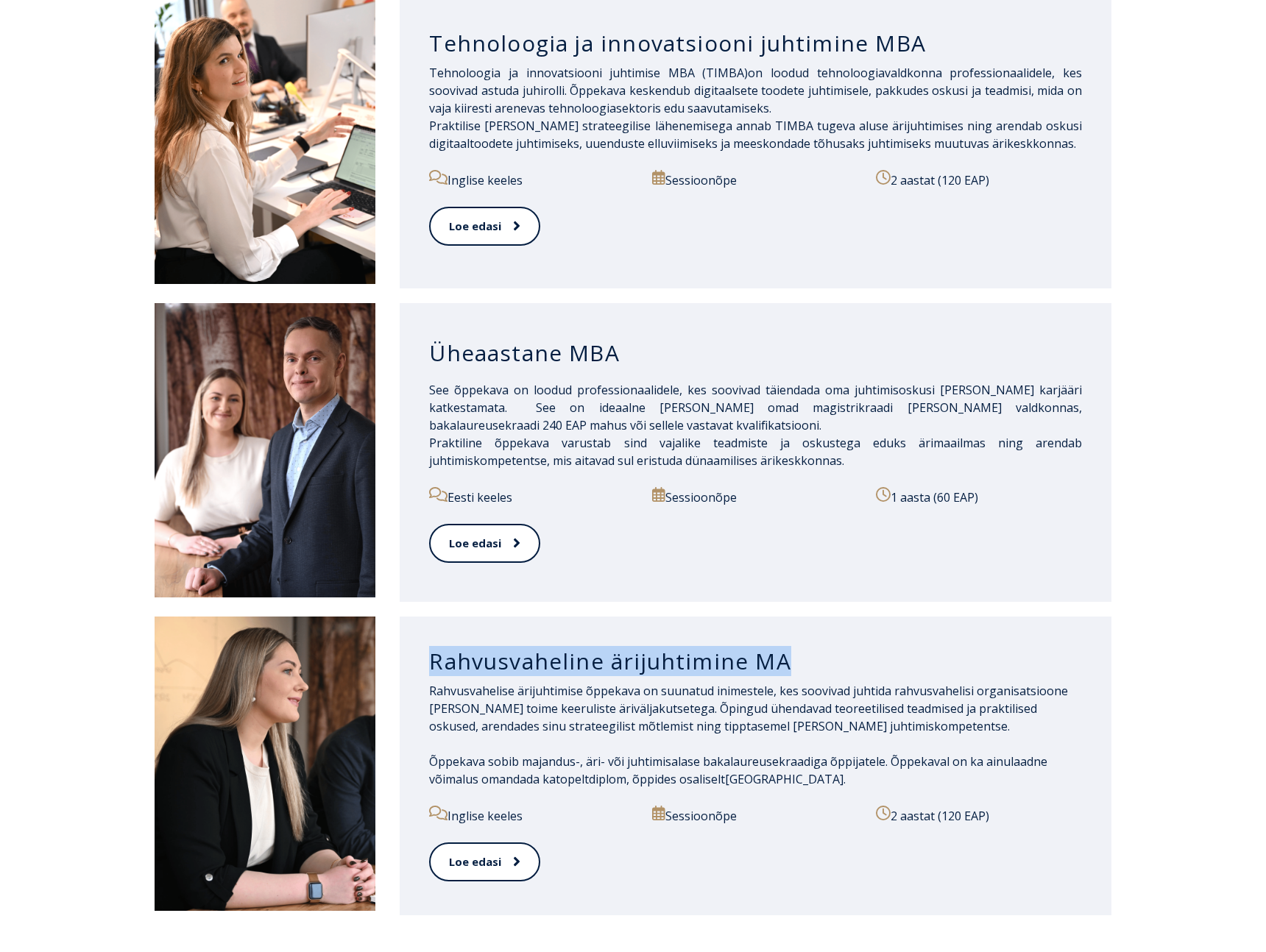
click at [602, 647] on h3 "Rahvusvaheline ärijuhtimine MA" at bounding box center [755, 661] width 653 height 28
copy div "Rahvusvaheline ärijuhtimine MA"
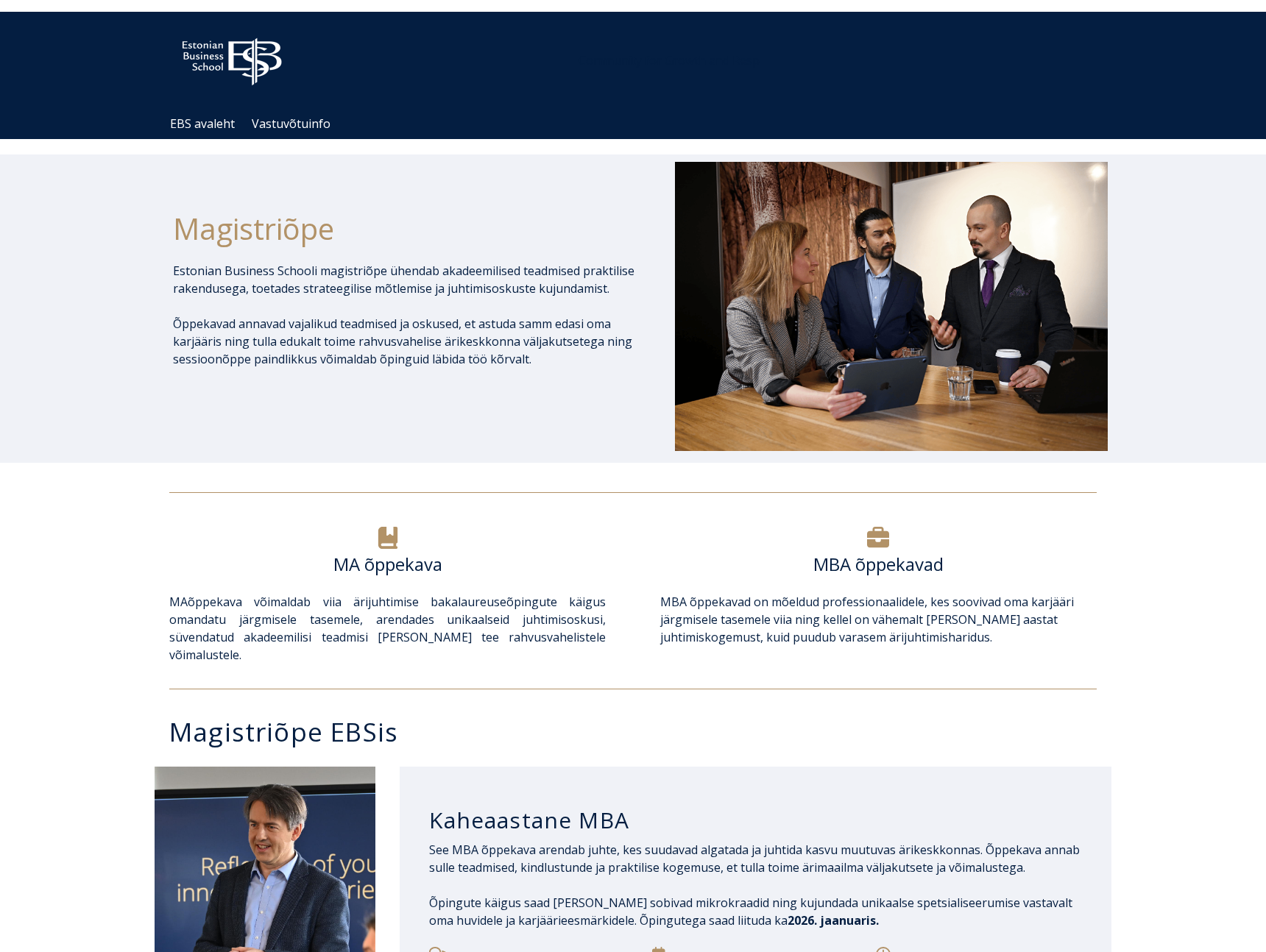
scroll to position [0, 0]
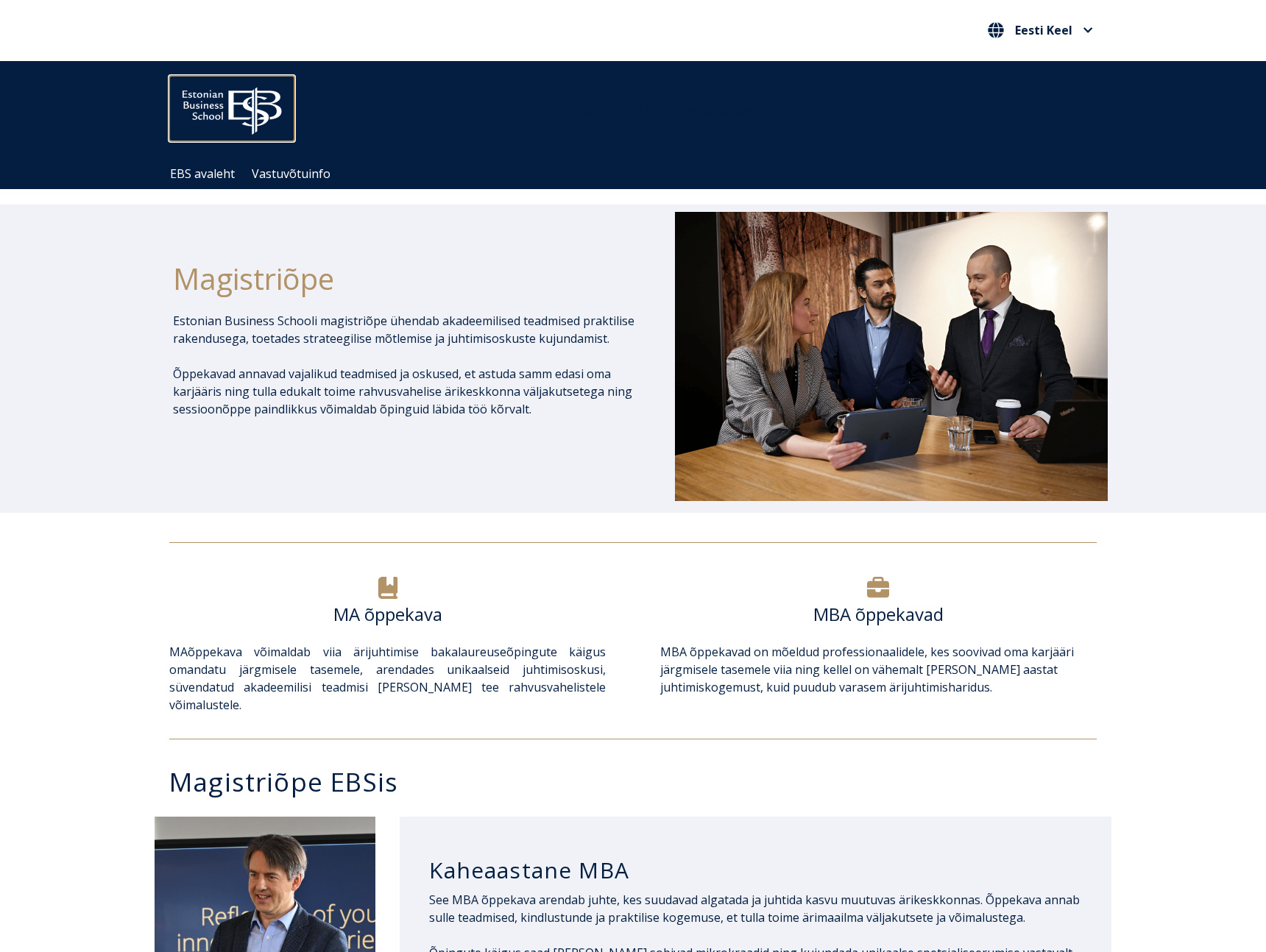
click at [234, 115] on img at bounding box center [232, 108] width 125 height 63
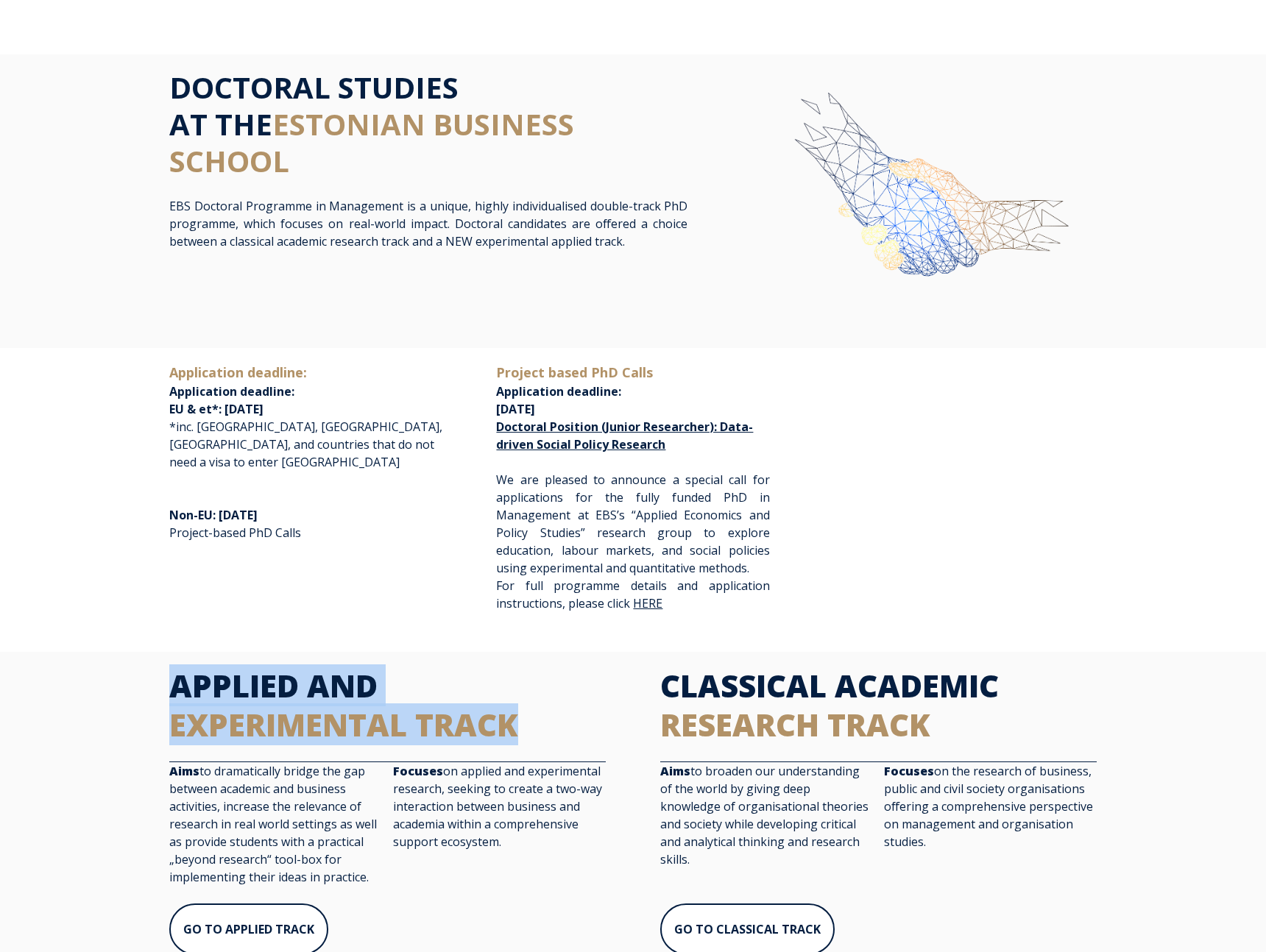
drag, startPoint x: 181, startPoint y: 681, endPoint x: 554, endPoint y: 723, distance: 375.4
click at [554, 723] on div "APPLIED AND EXPERIMENTAL TRACK Aims to dramatically bridge the gap between acad…" at bounding box center [387, 820] width 466 height 306
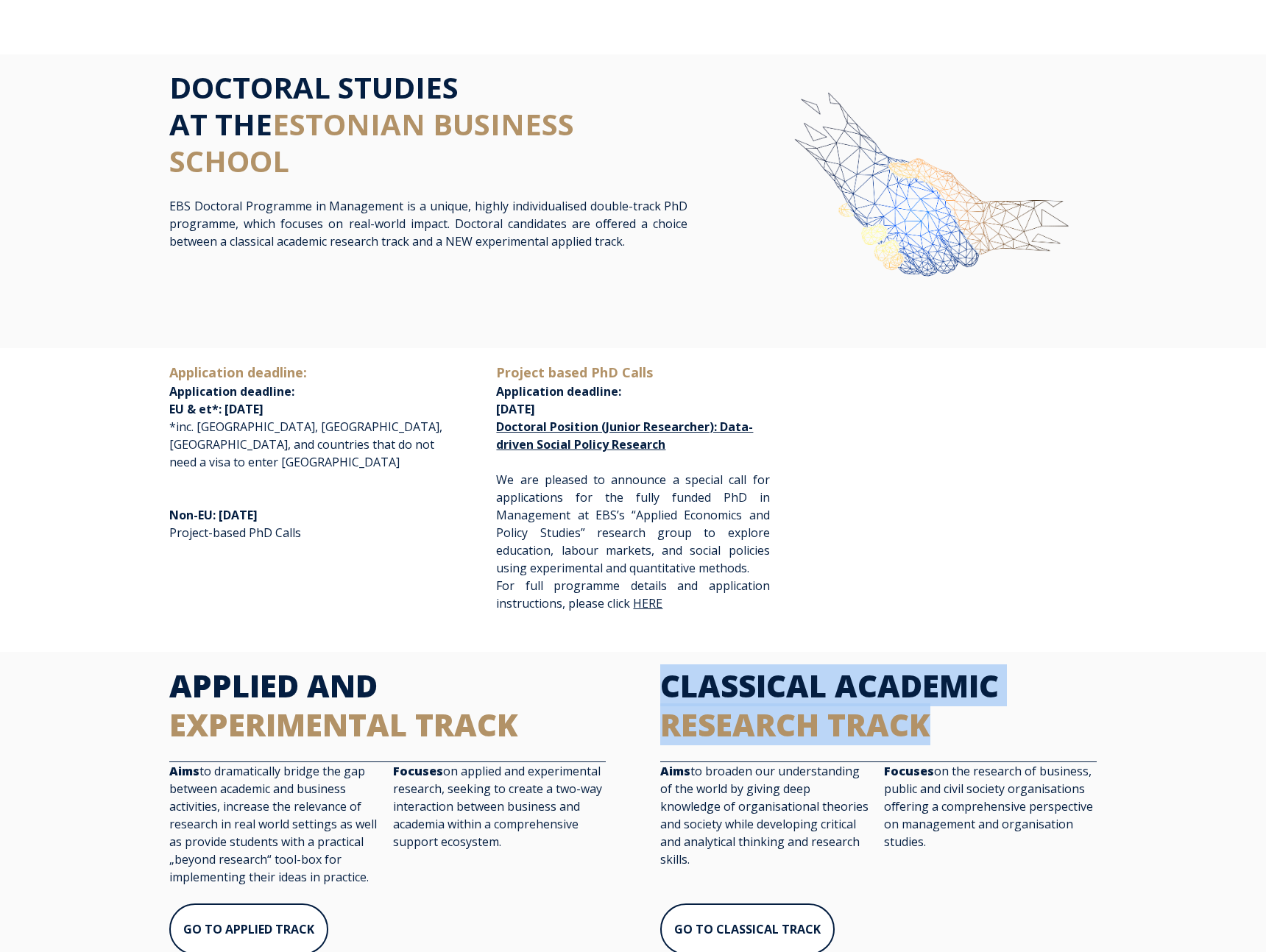
drag, startPoint x: 937, startPoint y: 724, endPoint x: 667, endPoint y: 679, distance: 273.7
click at [667, 679] on h2 "CLASSICAL ACADEMIC RESEARCH TRACK" at bounding box center [878, 704] width 436 height 77
copy h2 "CLASSICAL ACADEMIC RESEARCH TRACK"
